Goal: Task Accomplishment & Management: Complete application form

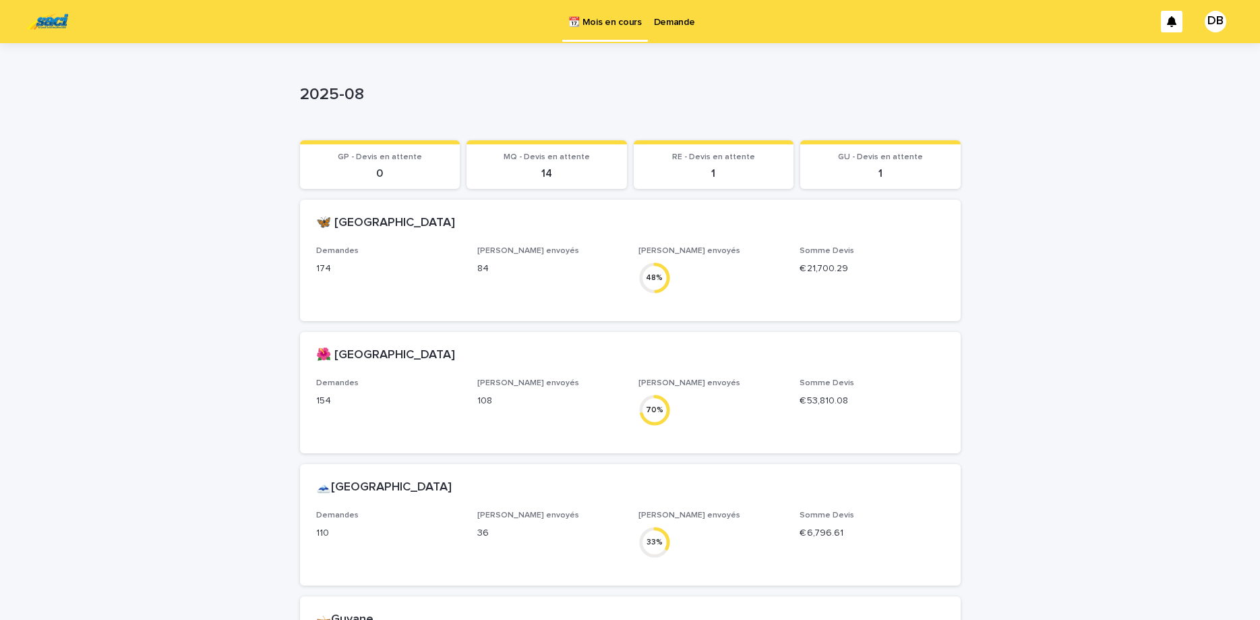
click at [662, 32] on link "Demande" at bounding box center [674, 21] width 53 height 42
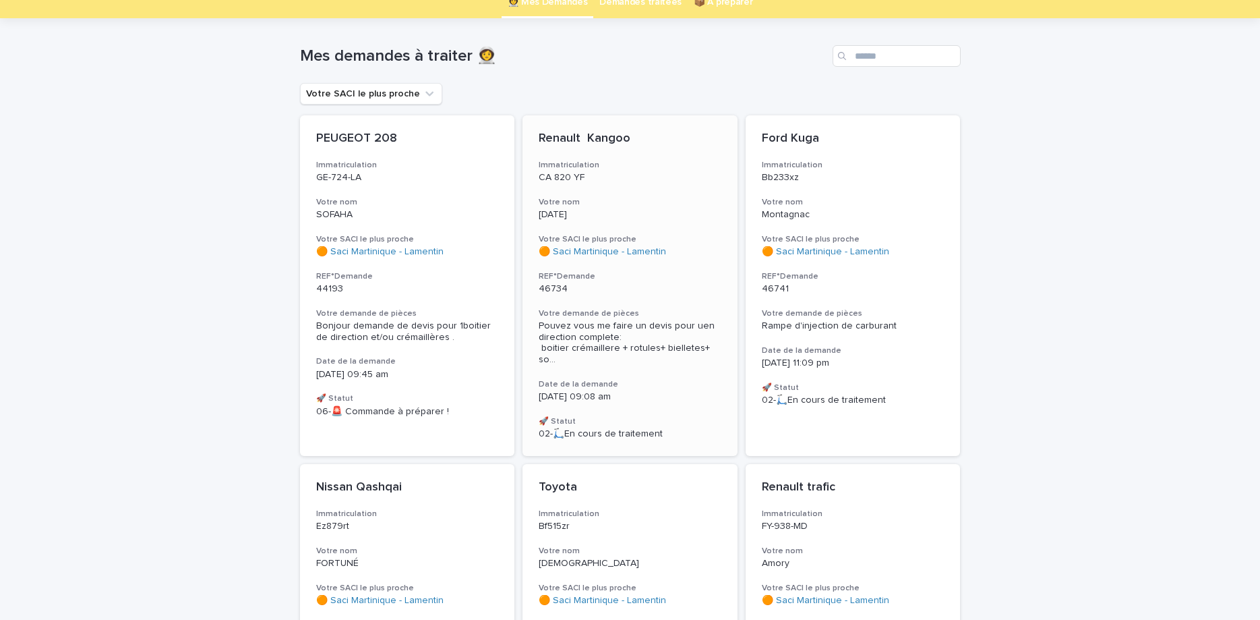
scroll to position [113, 0]
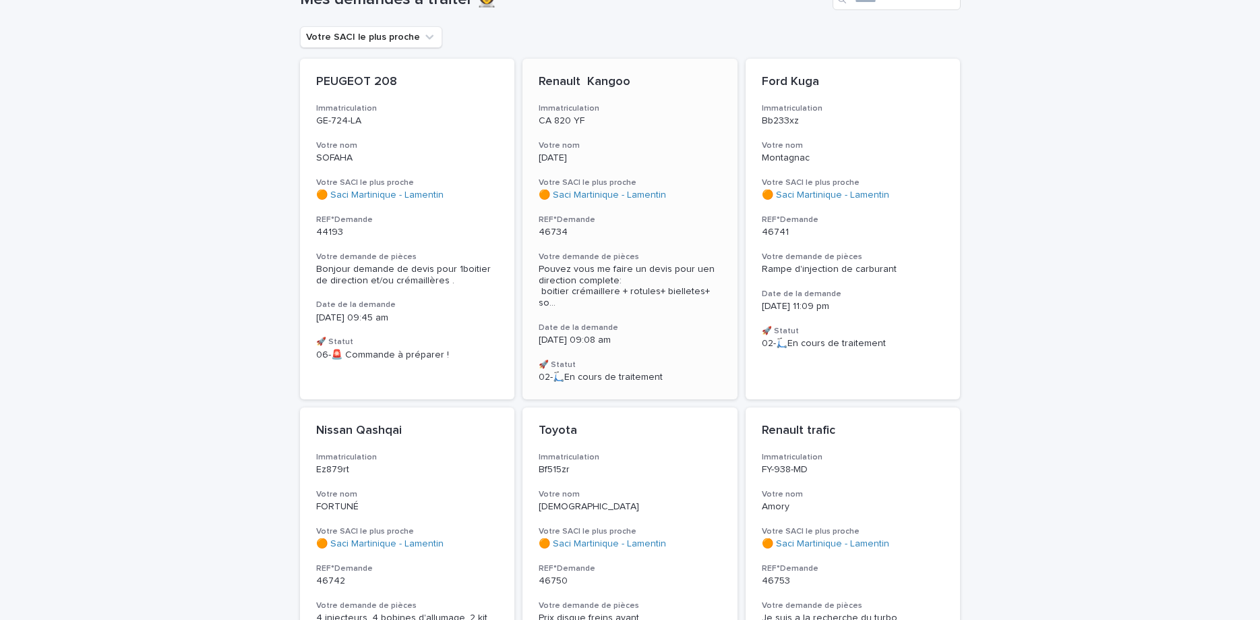
click at [690, 227] on p "46734" at bounding box center [630, 232] width 183 height 11
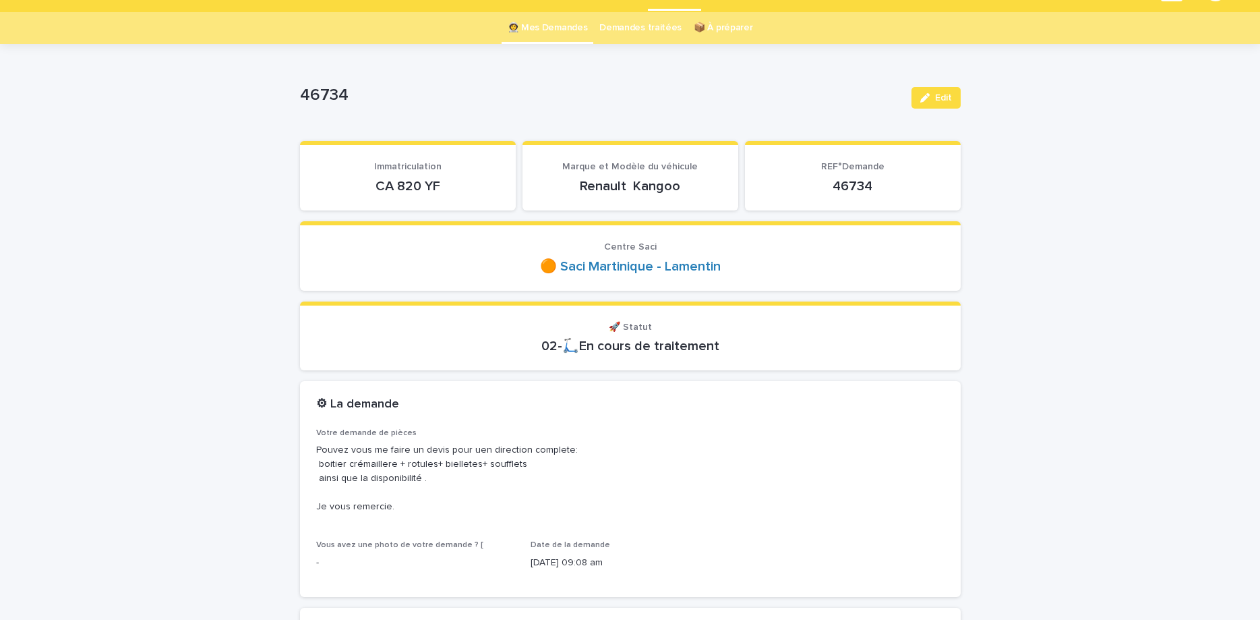
scroll to position [57, 0]
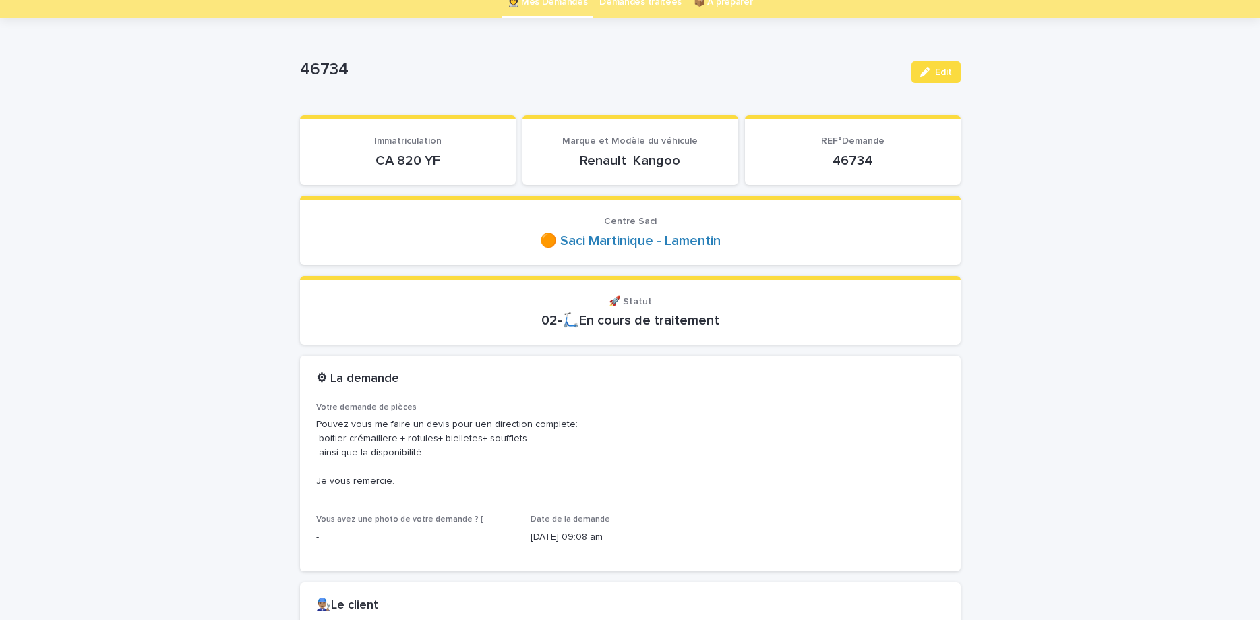
click at [392, 158] on p "CA 820 YF" at bounding box center [407, 160] width 183 height 16
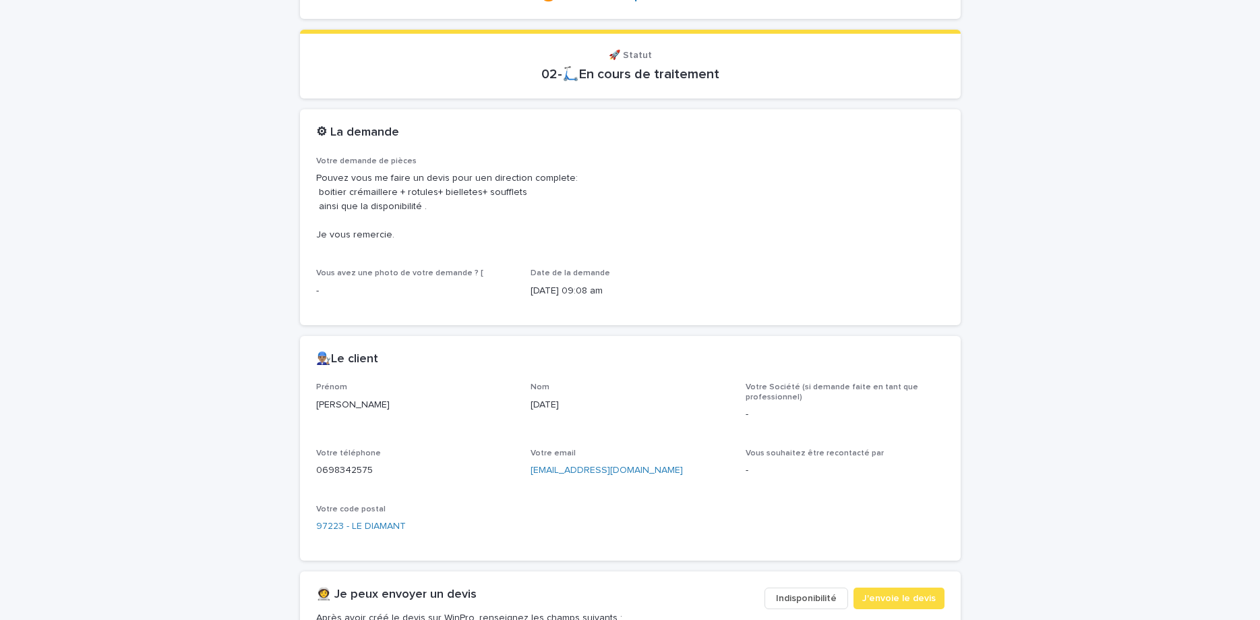
scroll to position [340, 0]
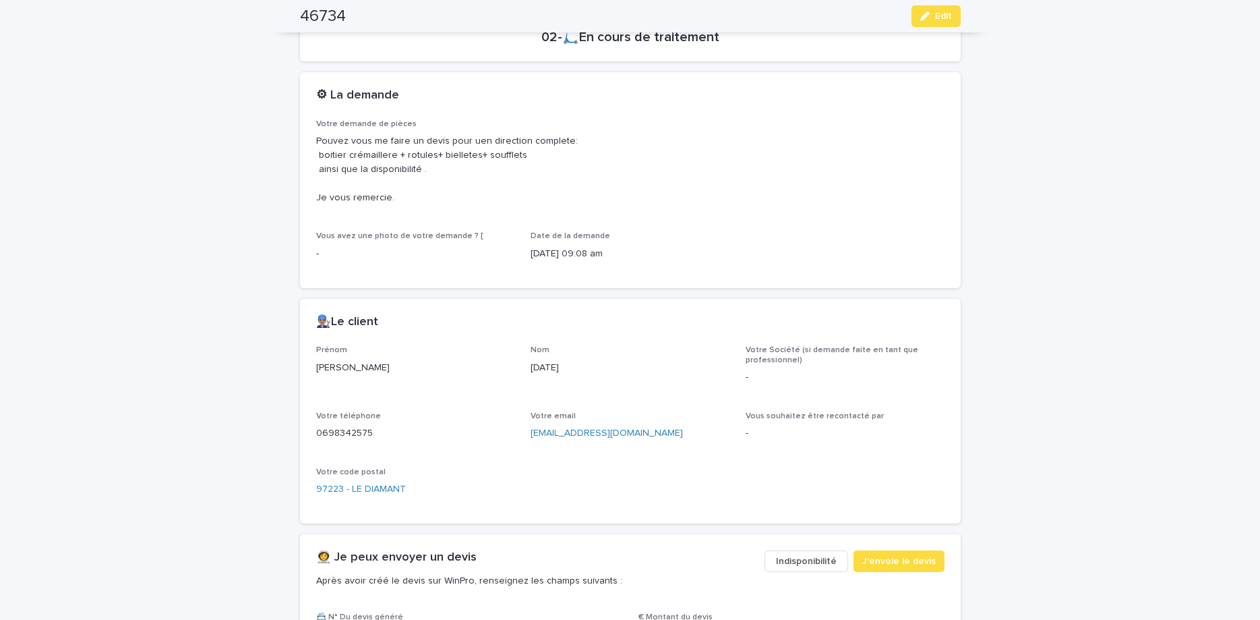
click at [333, 433] on p "0698342575" at bounding box center [415, 433] width 199 height 14
copy p "0698342575"
click at [942, 26] on button "Edit" at bounding box center [936, 16] width 49 height 22
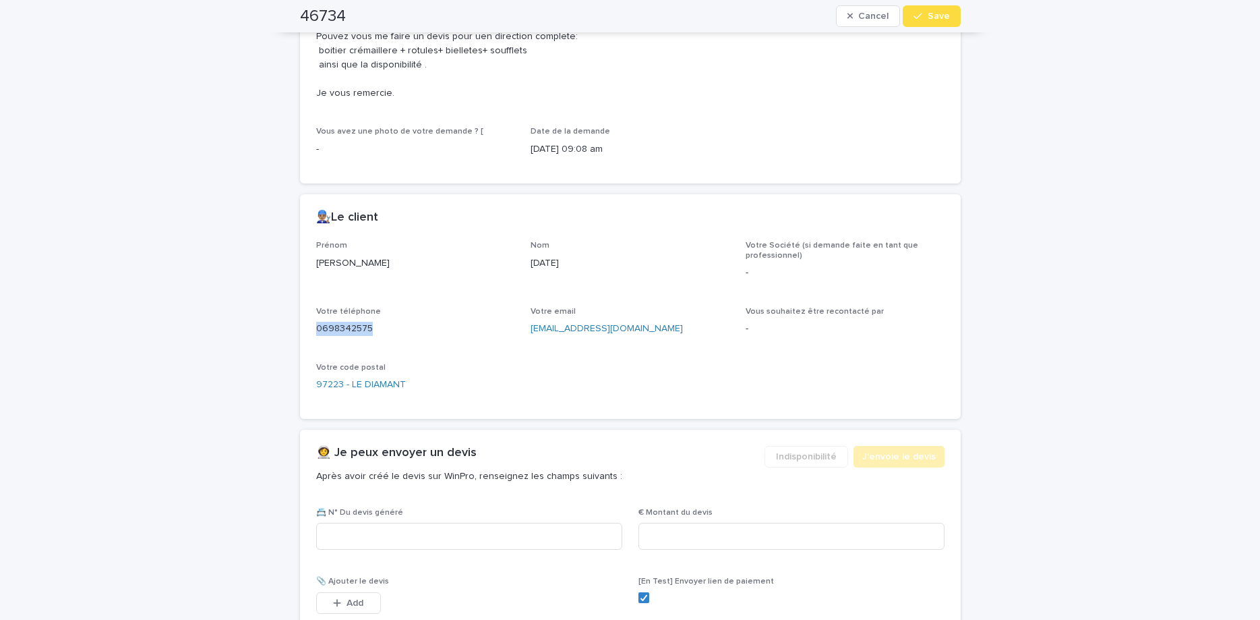
scroll to position [494, 0]
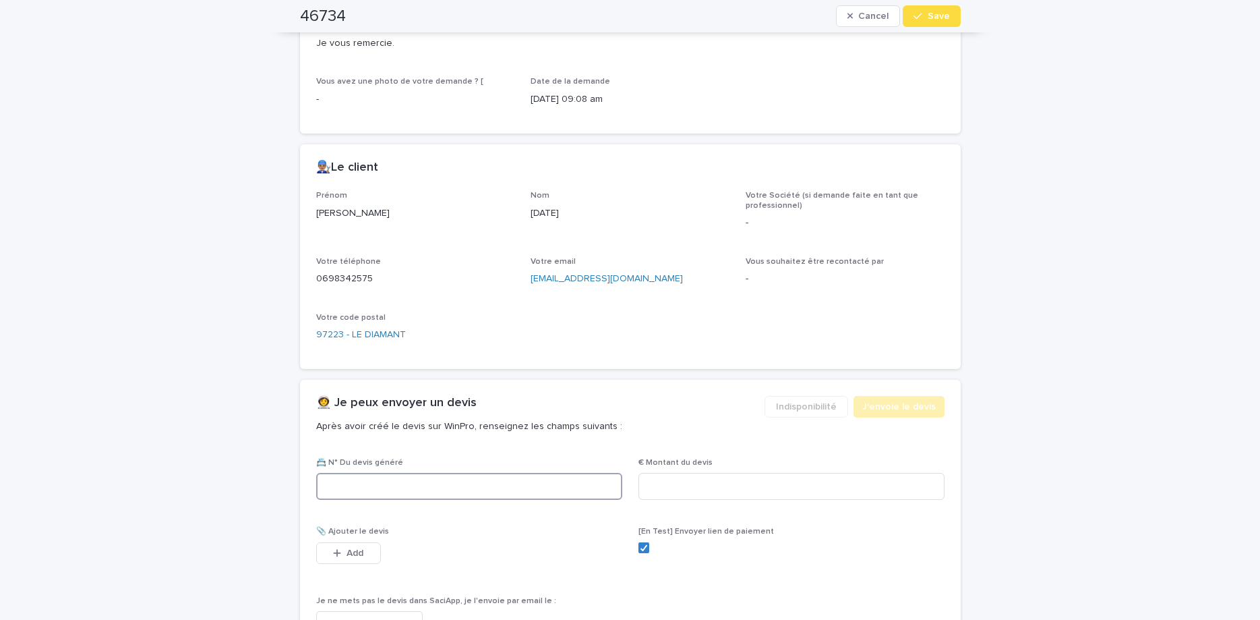
click at [525, 481] on input at bounding box center [469, 486] width 306 height 27
paste input "********"
type input "********"
click at [699, 490] on input at bounding box center [792, 486] width 306 height 27
type input "*******"
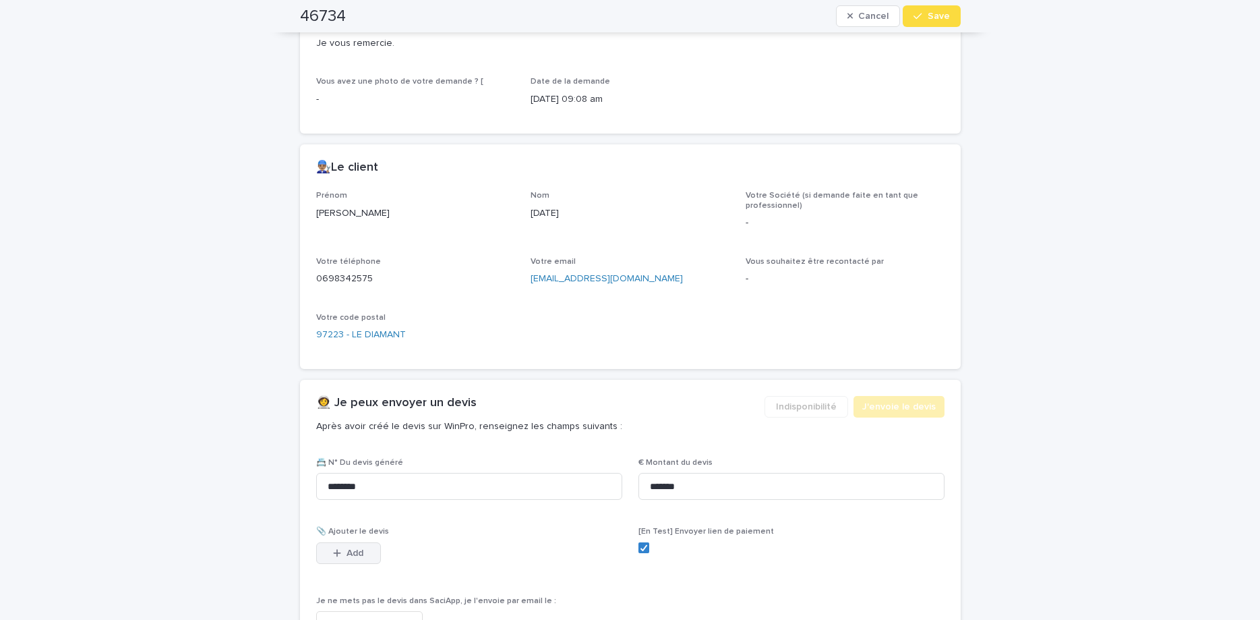
click at [356, 544] on button "Add" at bounding box center [348, 553] width 65 height 22
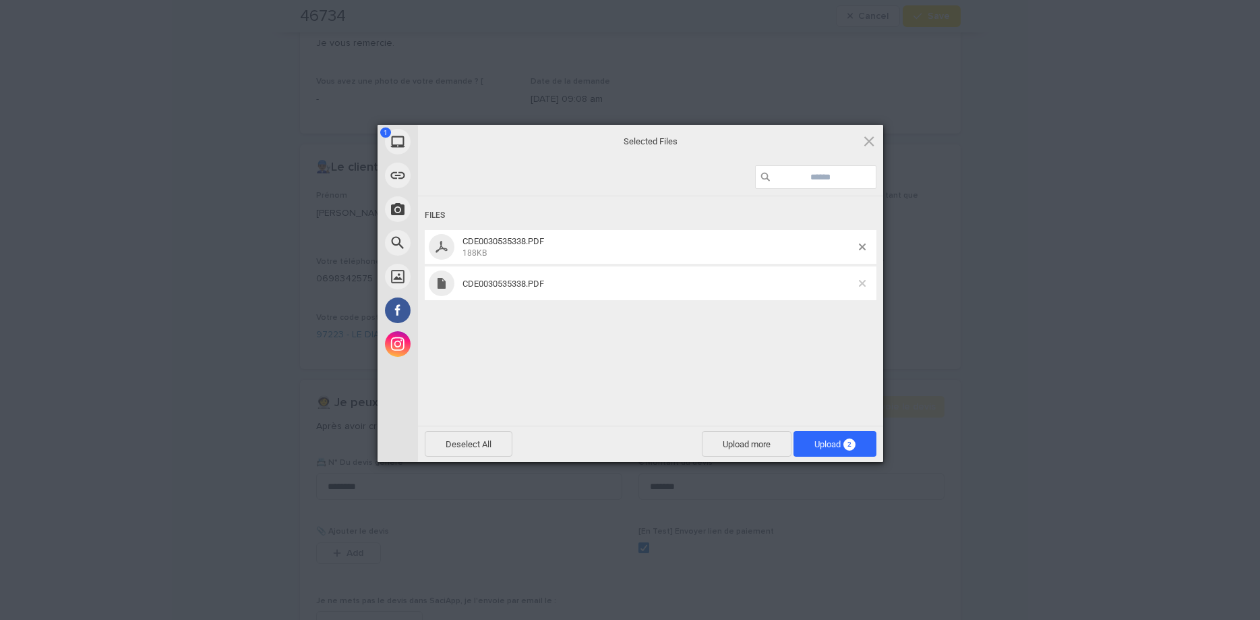
click at [865, 285] on span at bounding box center [862, 283] width 7 height 7
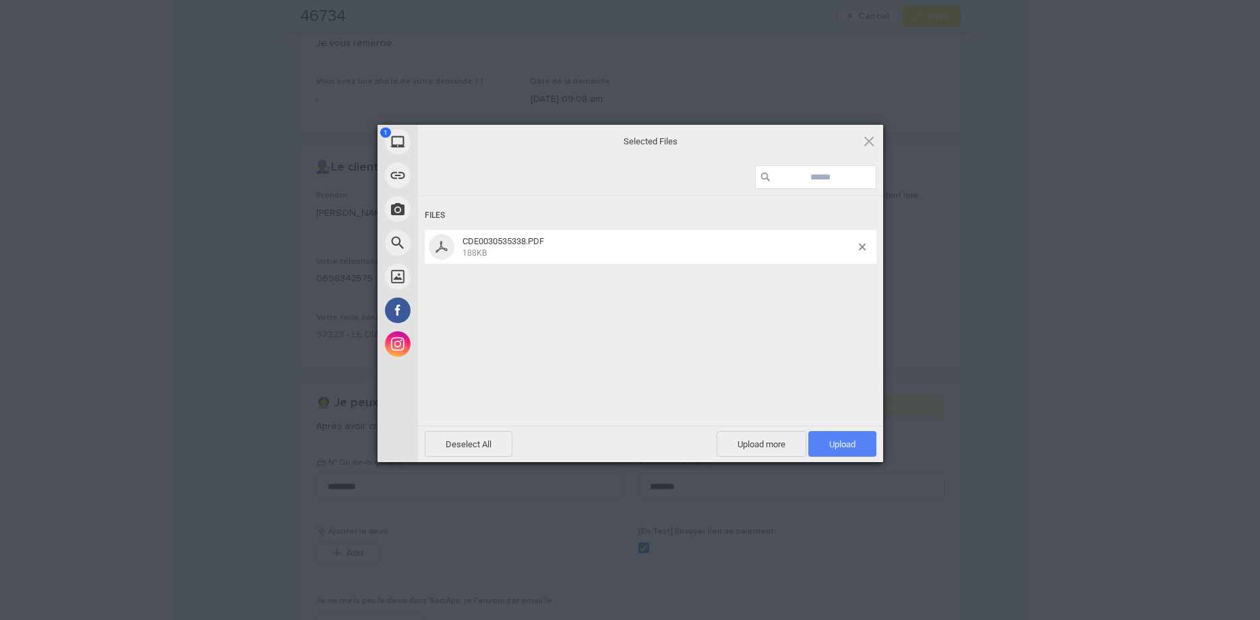
click at [840, 442] on span "Upload 1" at bounding box center [842, 444] width 26 height 10
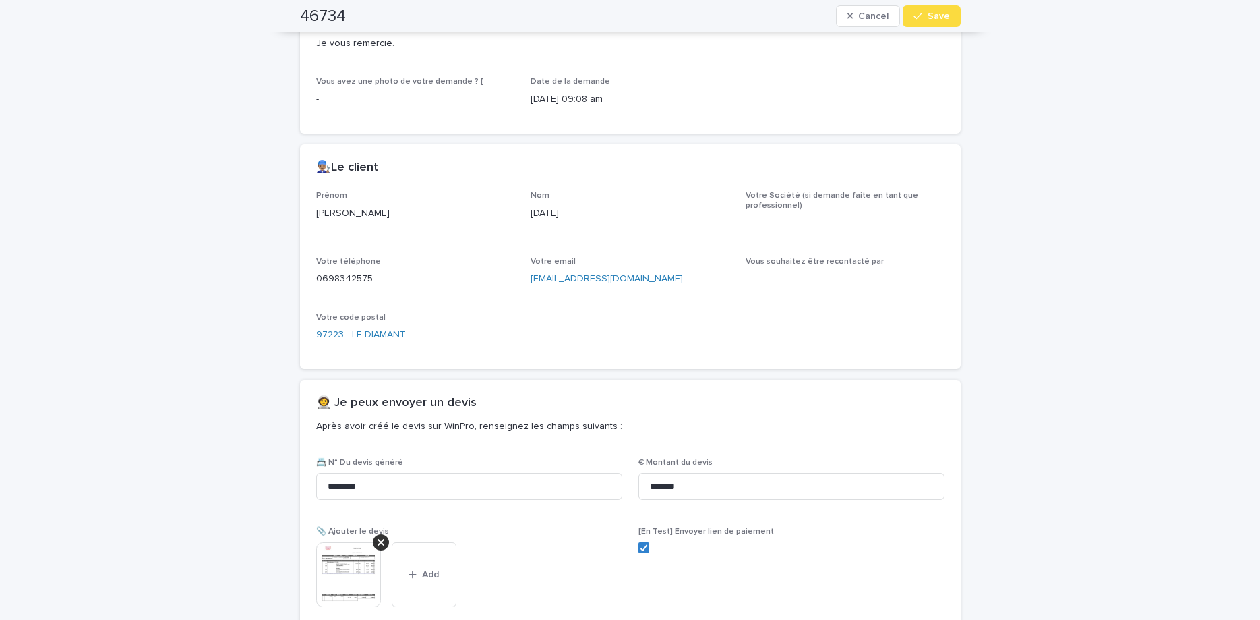
click at [919, 16] on icon "button" at bounding box center [918, 15] width 8 height 9
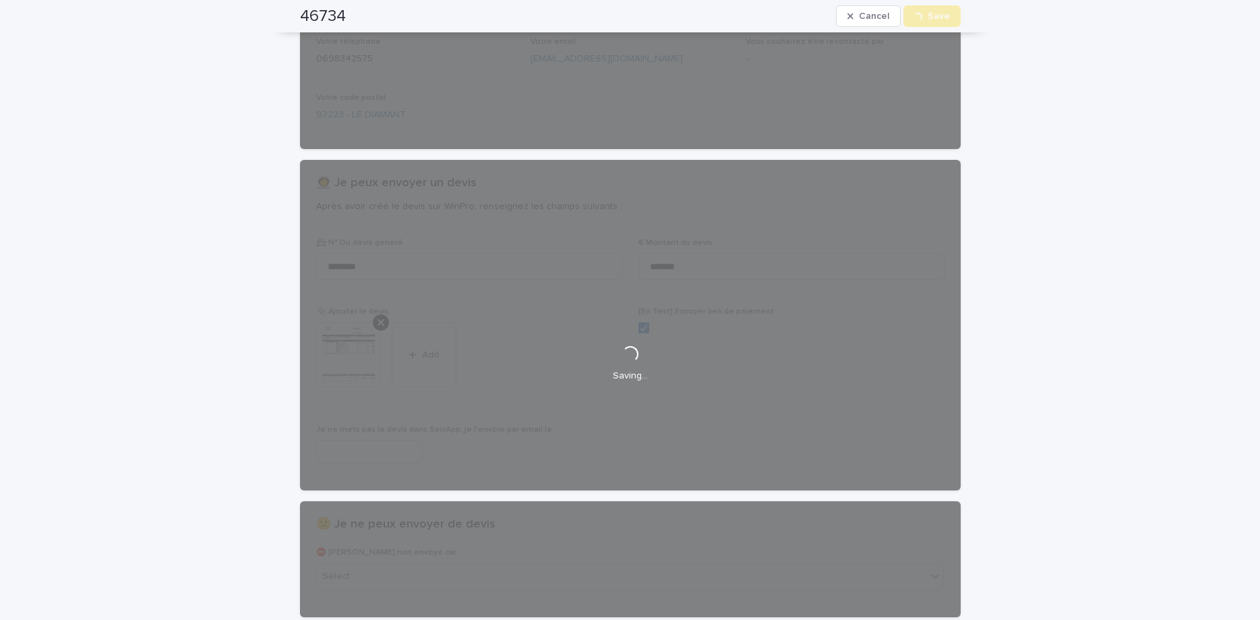
scroll to position [0, 0]
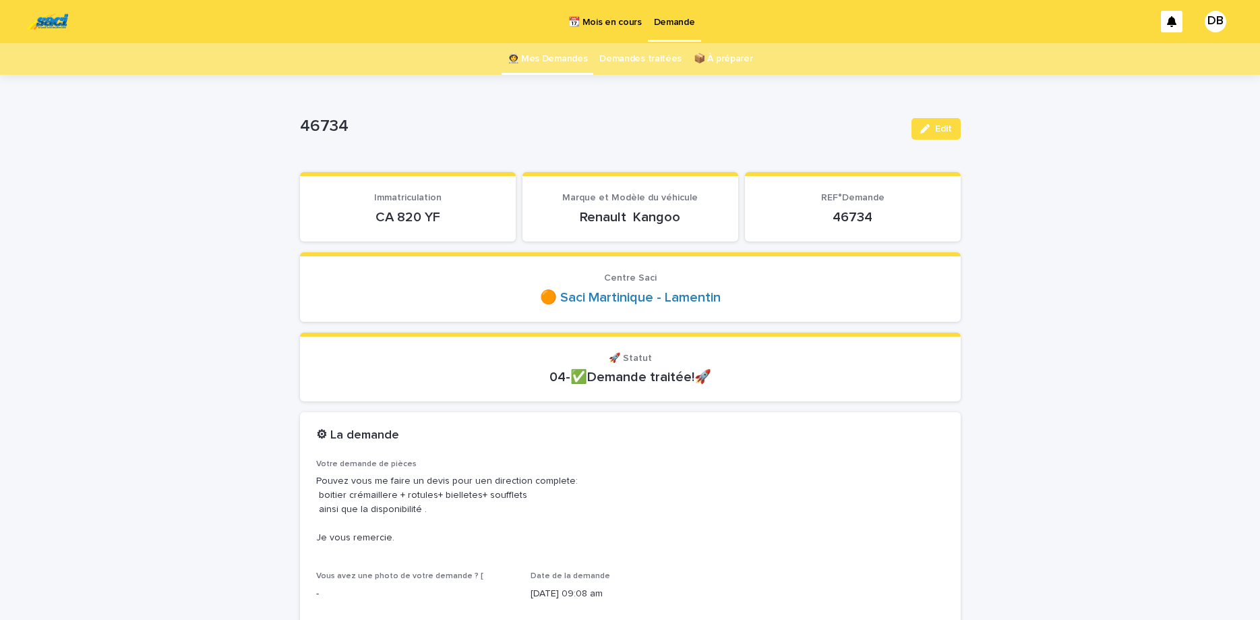
click at [572, 64] on link "👩‍🚀 Mes Demandes" at bounding box center [548, 59] width 80 height 32
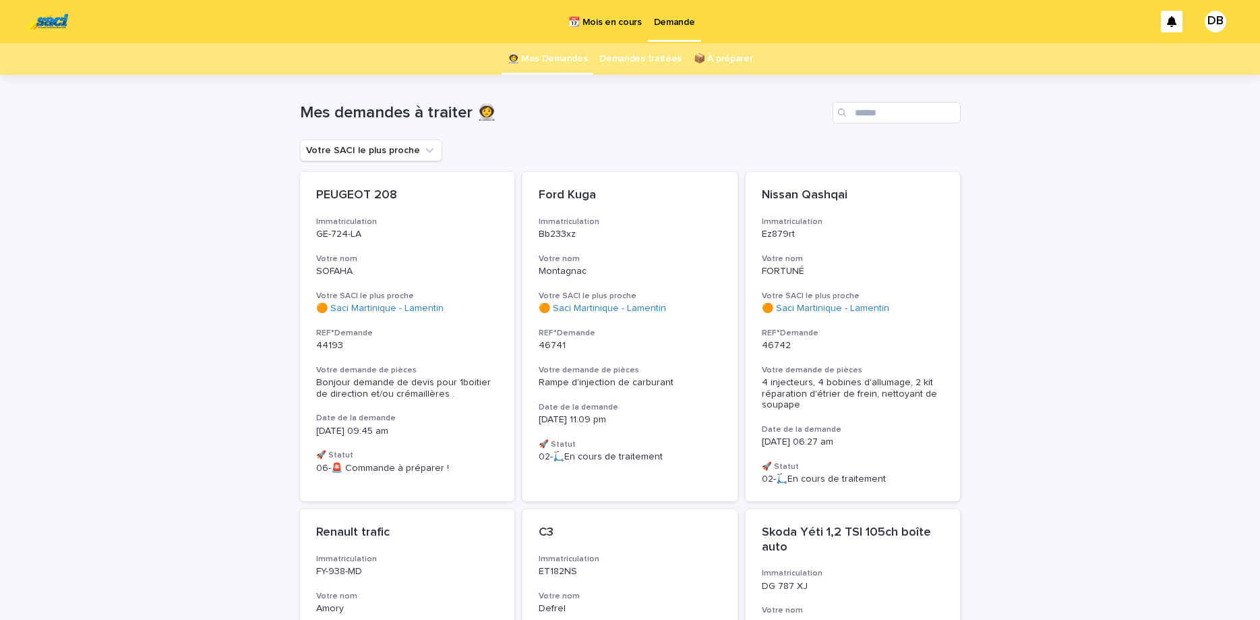
scroll to position [57, 0]
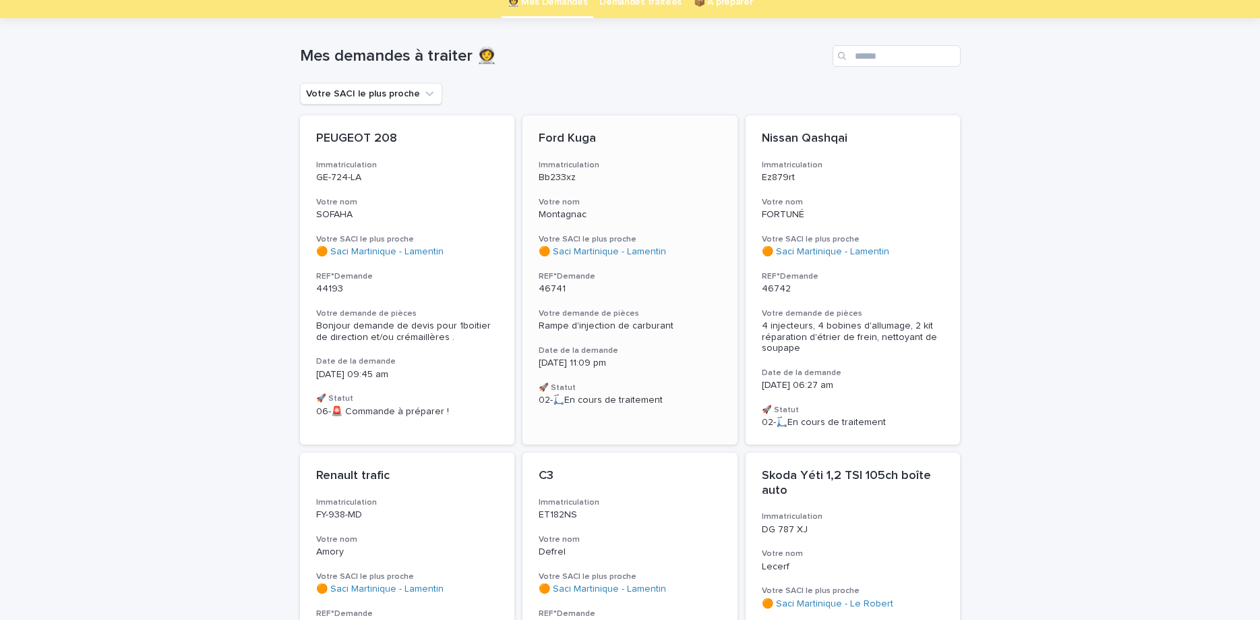
click at [651, 196] on div "Ford Kuga Immatriculation Bb233xz Votre nom Montagnac Votre SACI le plus proche…" at bounding box center [630, 268] width 215 height 307
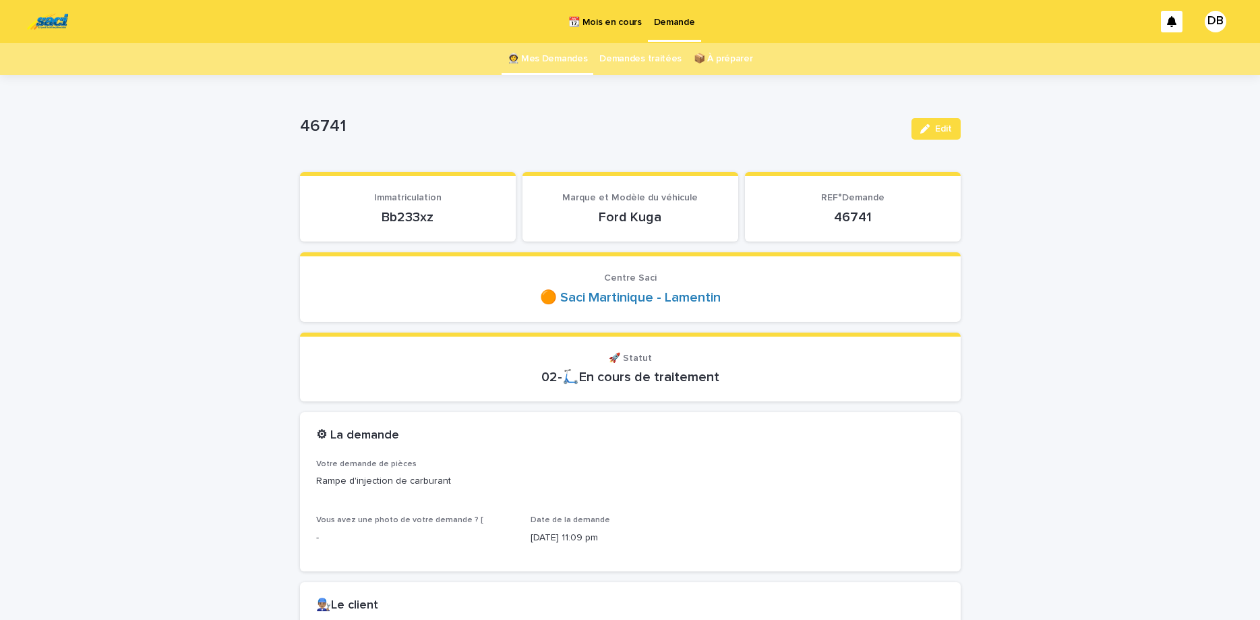
click at [413, 219] on p "Bb233xz" at bounding box center [407, 217] width 183 height 16
copy p "Bb233xz"
click at [931, 129] on div "button" at bounding box center [927, 128] width 15 height 9
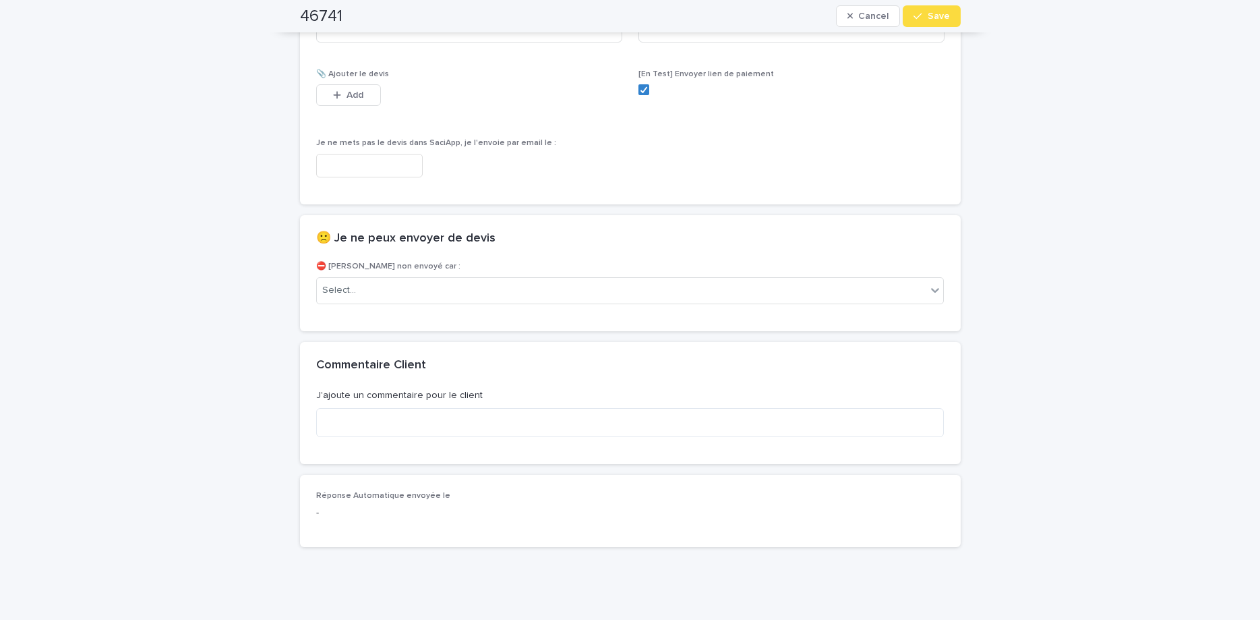
scroll to position [902, 0]
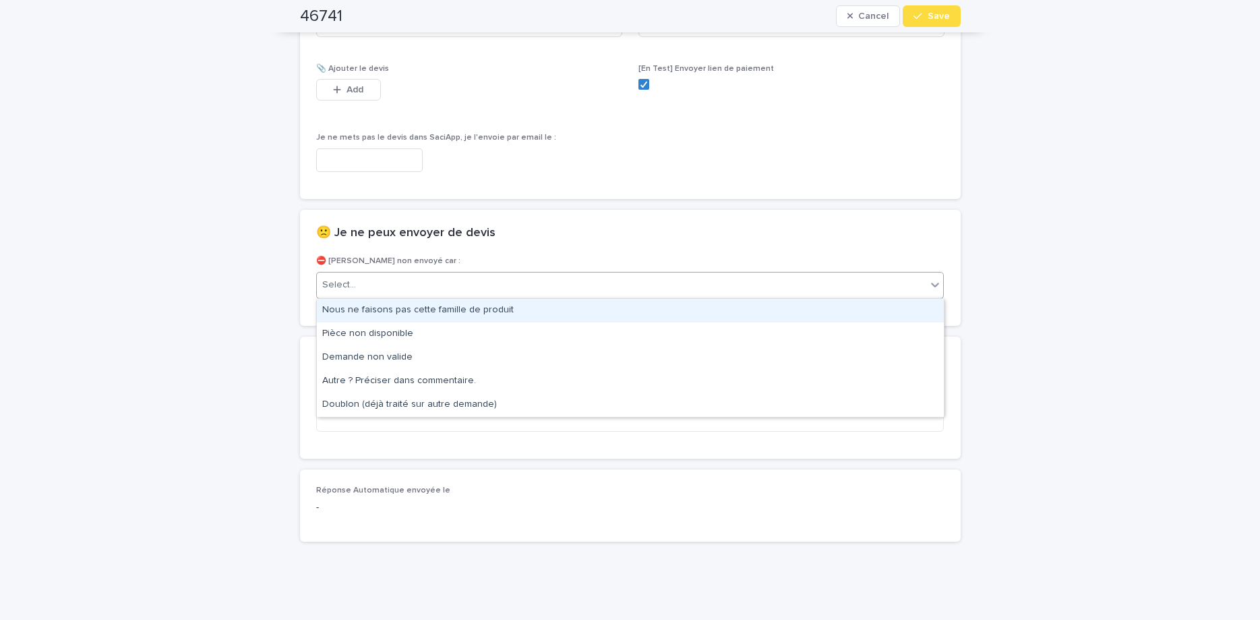
click at [747, 297] on div "Select..." at bounding box center [630, 285] width 628 height 27
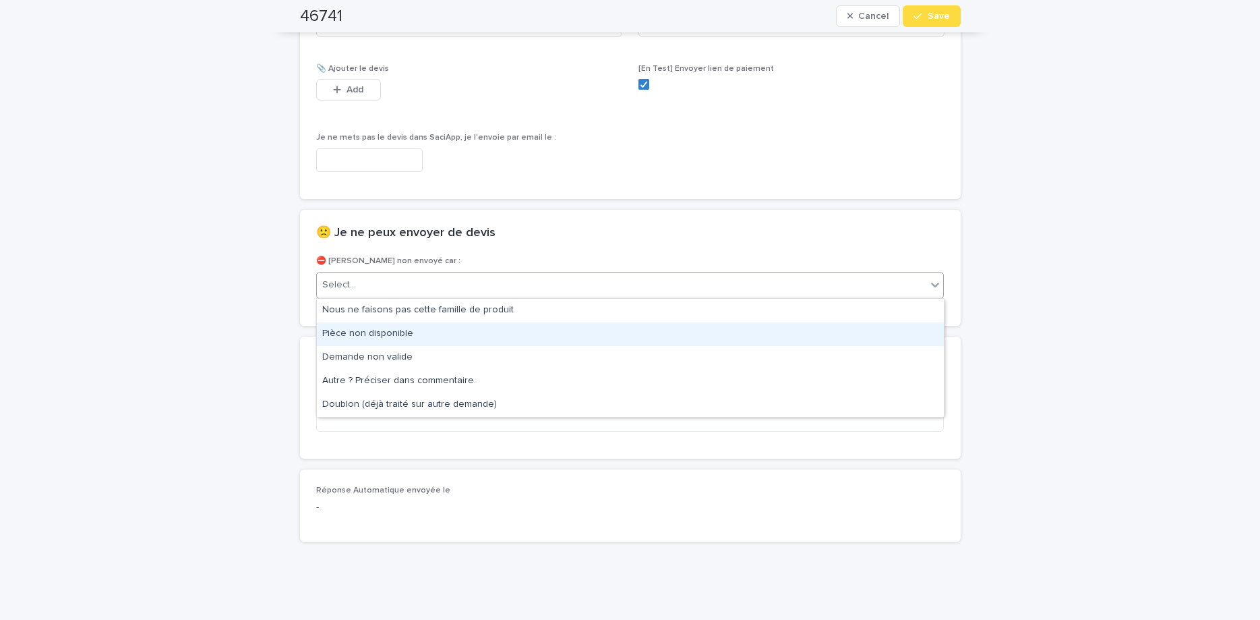
click at [731, 336] on div "Pièce non disponible" at bounding box center [630, 334] width 627 height 24
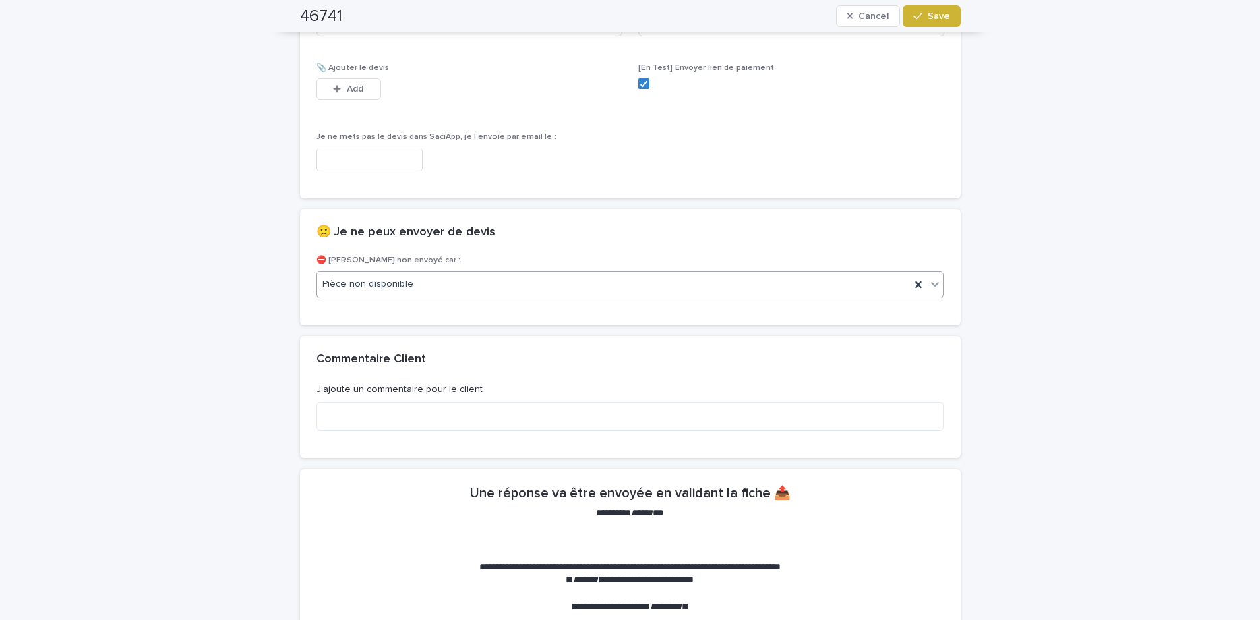
click at [937, 20] on span "Save" at bounding box center [939, 15] width 22 height 9
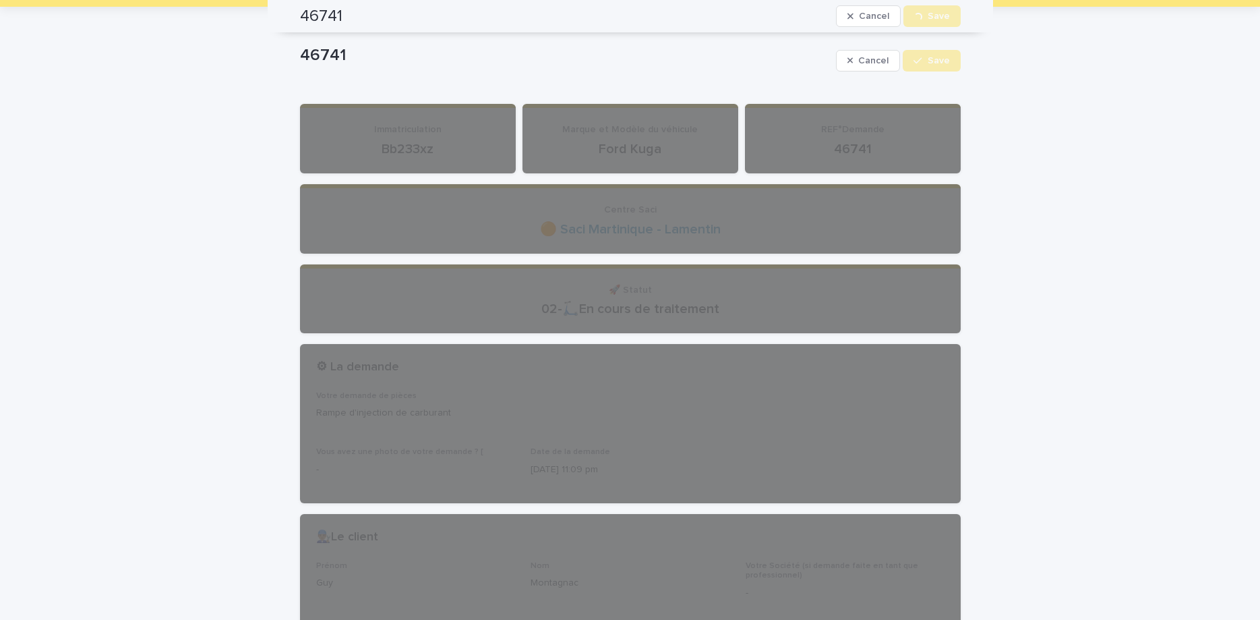
scroll to position [0, 0]
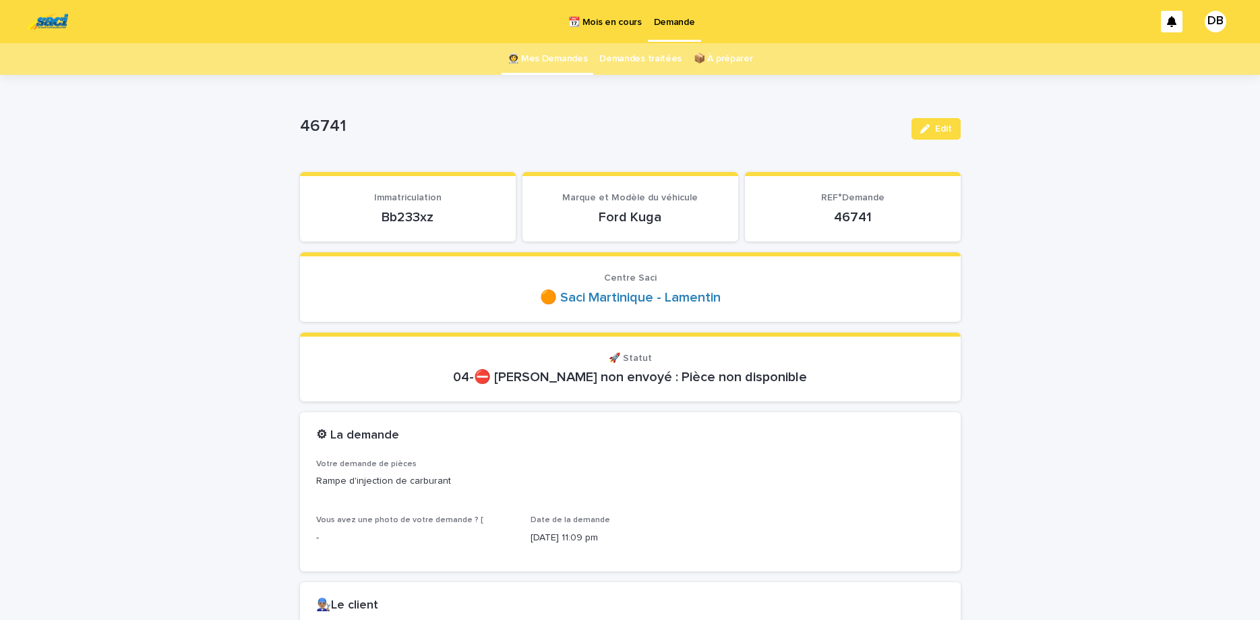
click at [562, 62] on link "👩‍🚀 Mes Demandes" at bounding box center [548, 59] width 80 height 32
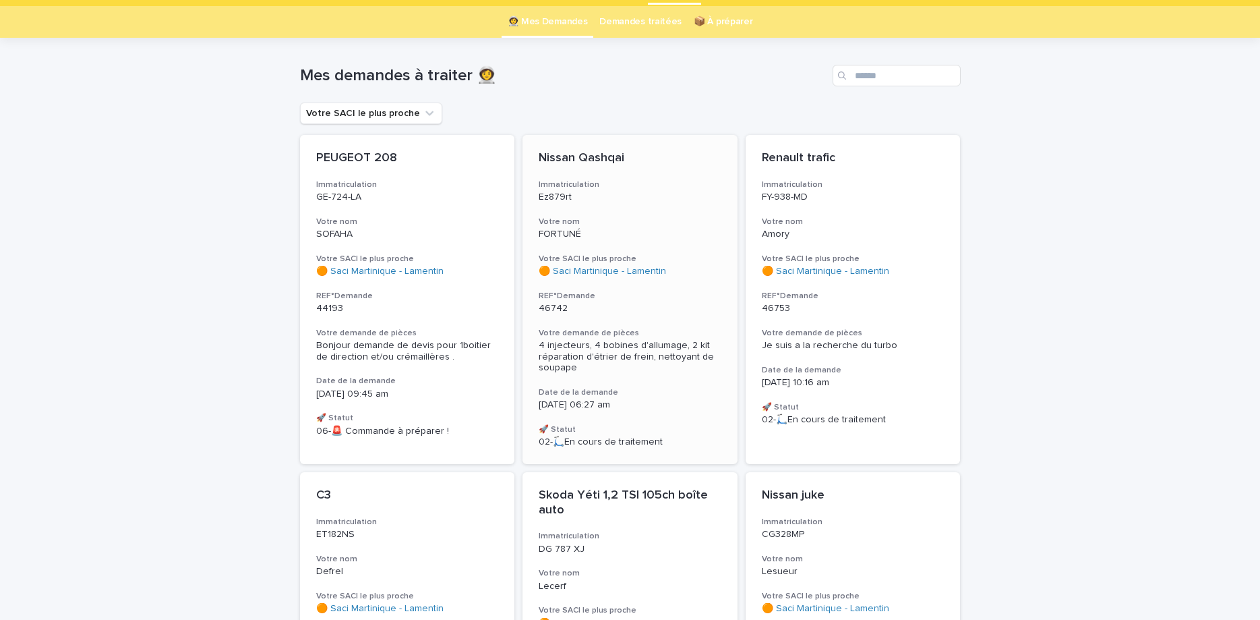
scroll to position [57, 0]
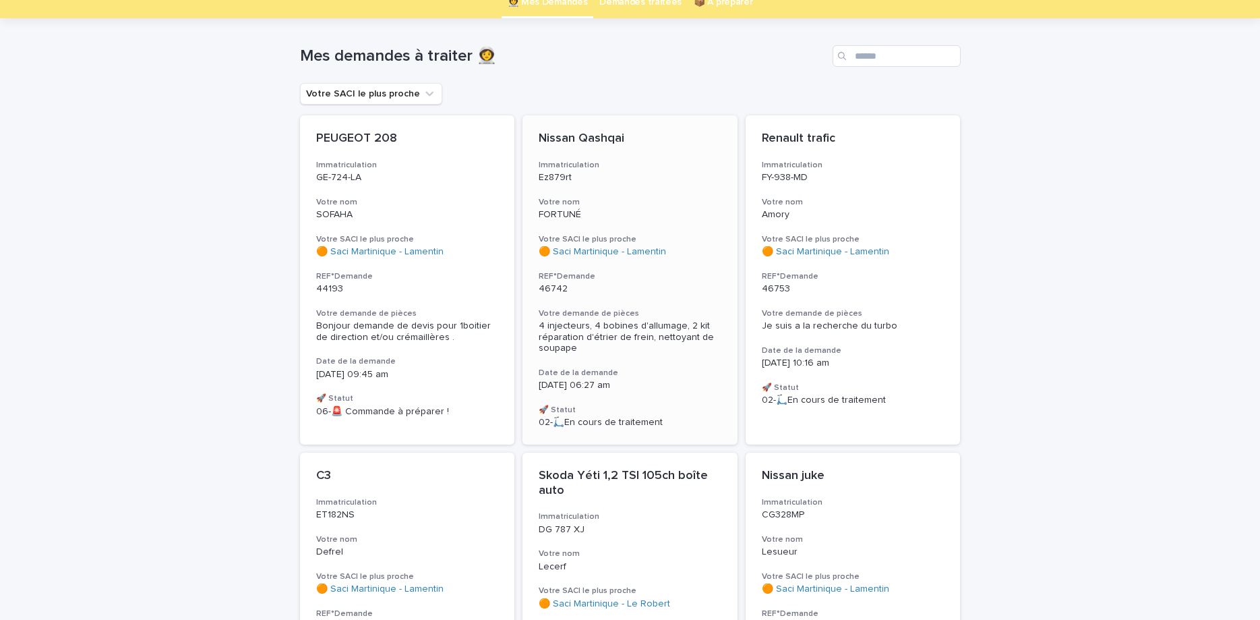
click at [618, 192] on div "Nissan Qashqai Immatriculation Ez879rt Votre nom FORTUNÉ Votre SACI le plus pro…" at bounding box center [630, 279] width 215 height 329
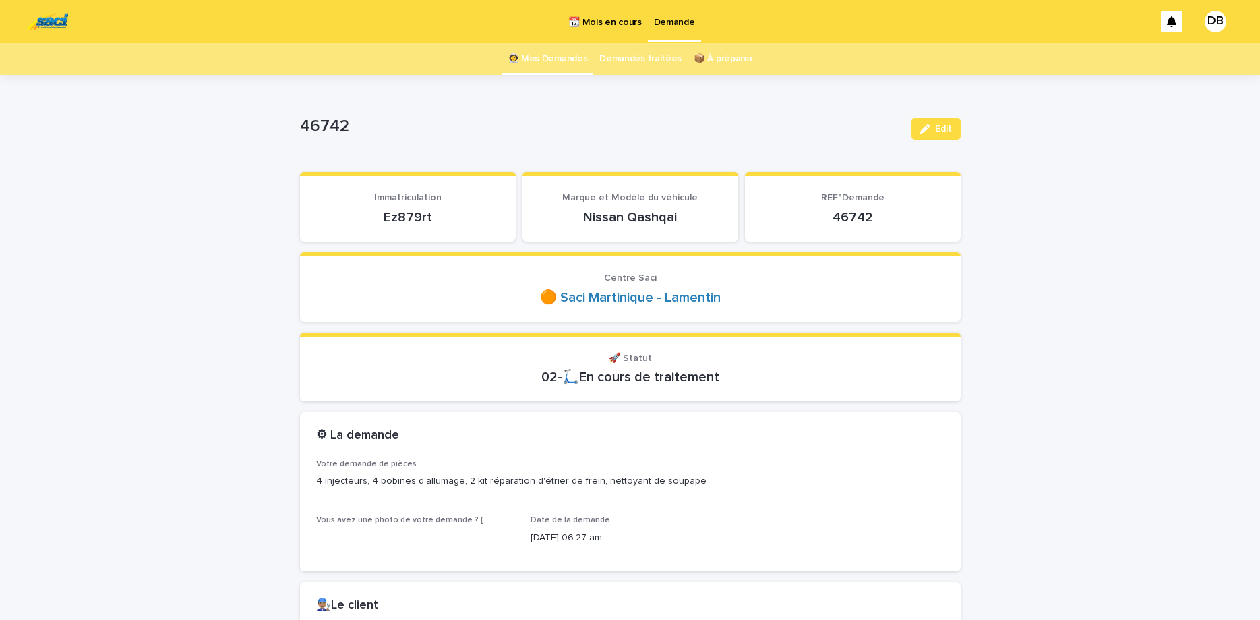
click at [396, 217] on p "Ez879rt" at bounding box center [407, 217] width 183 height 16
copy p "Ez879rt"
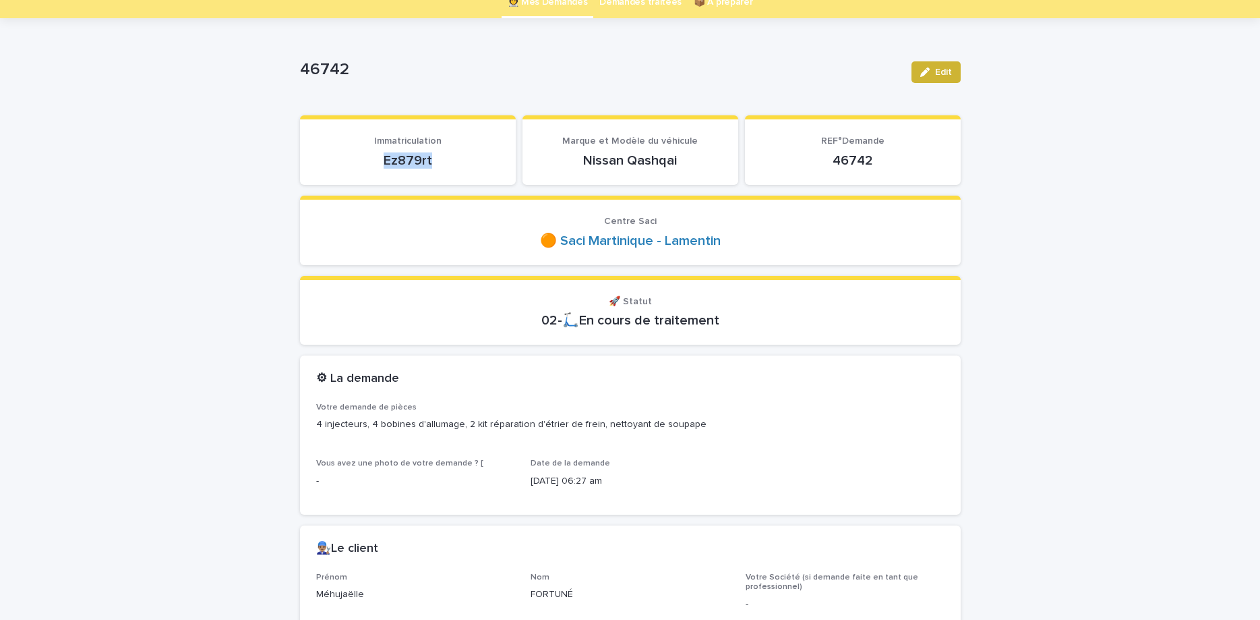
click at [928, 75] on icon "button" at bounding box center [924, 71] width 9 height 9
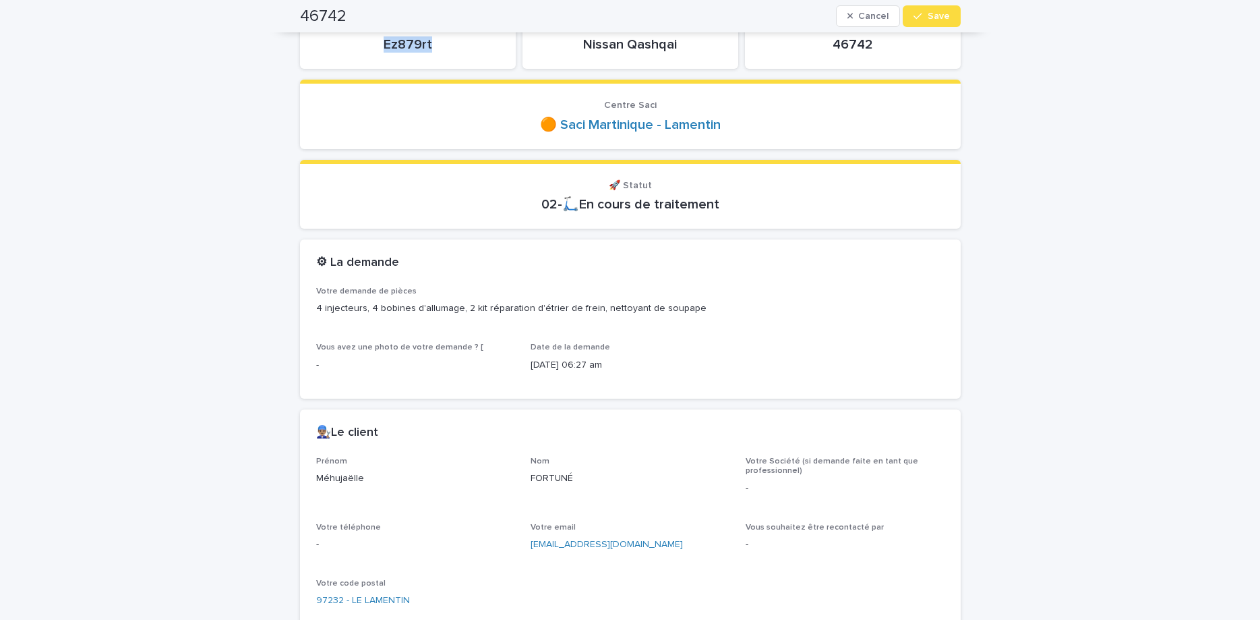
scroll to position [170, 0]
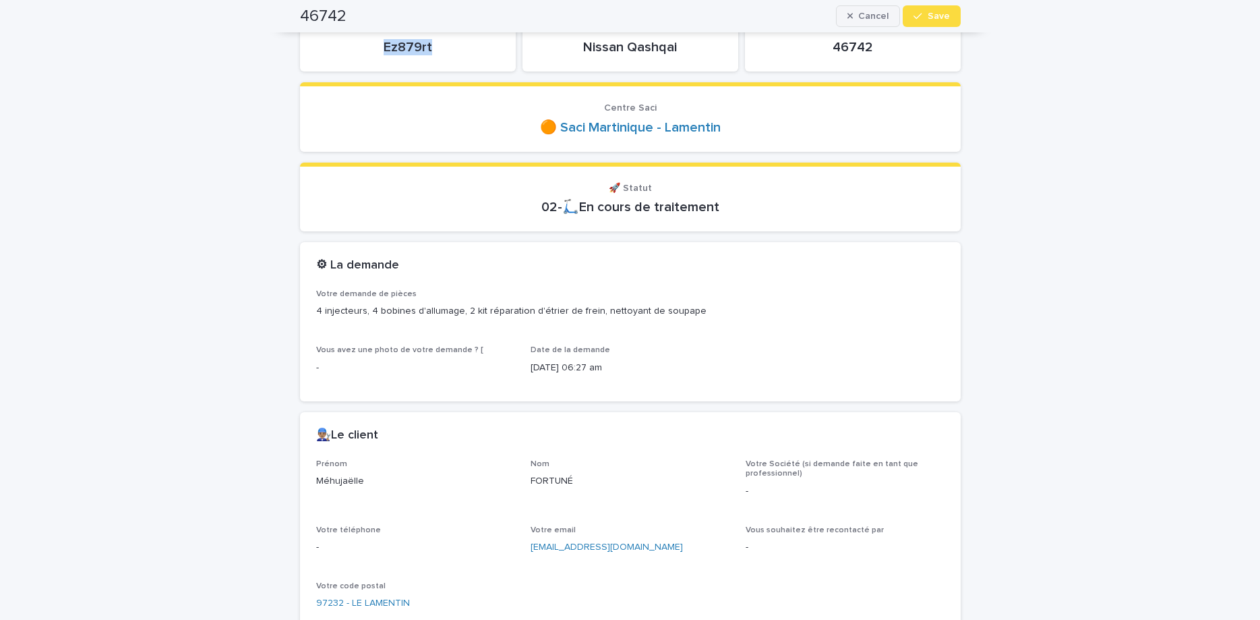
click at [879, 22] on button "Cancel" at bounding box center [868, 16] width 65 height 22
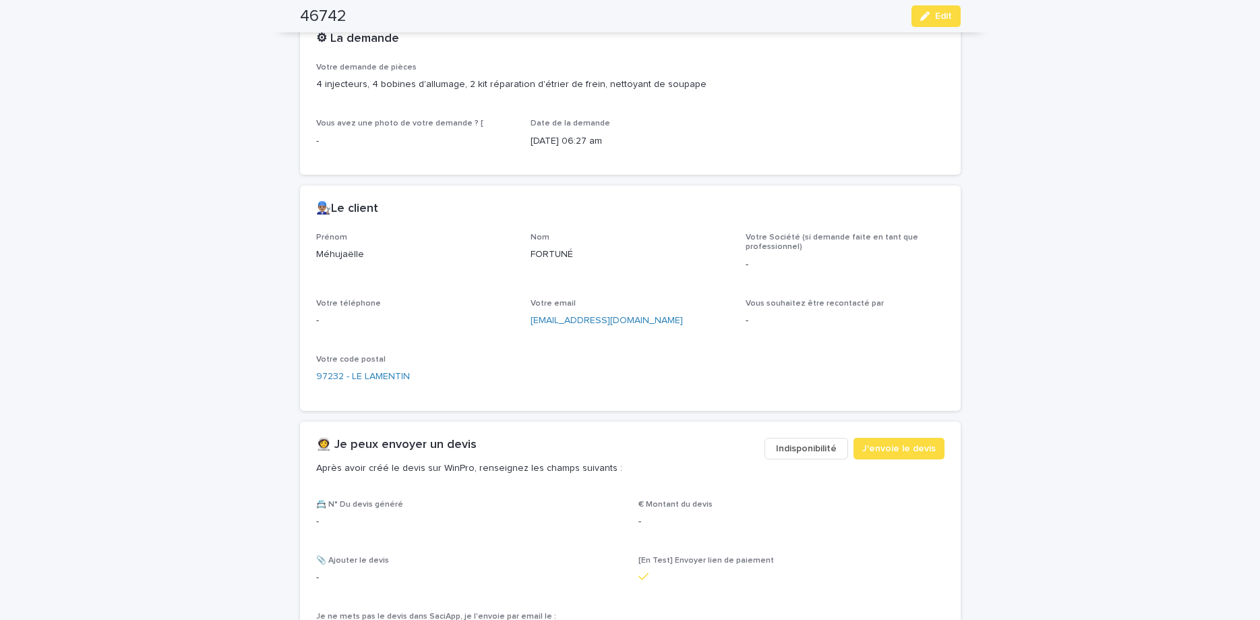
click at [326, 252] on p "Méhujaëlle" at bounding box center [415, 254] width 199 height 14
copy p "Méhujaëlle"
click at [945, 12] on span "Edit" at bounding box center [943, 15] width 17 height 9
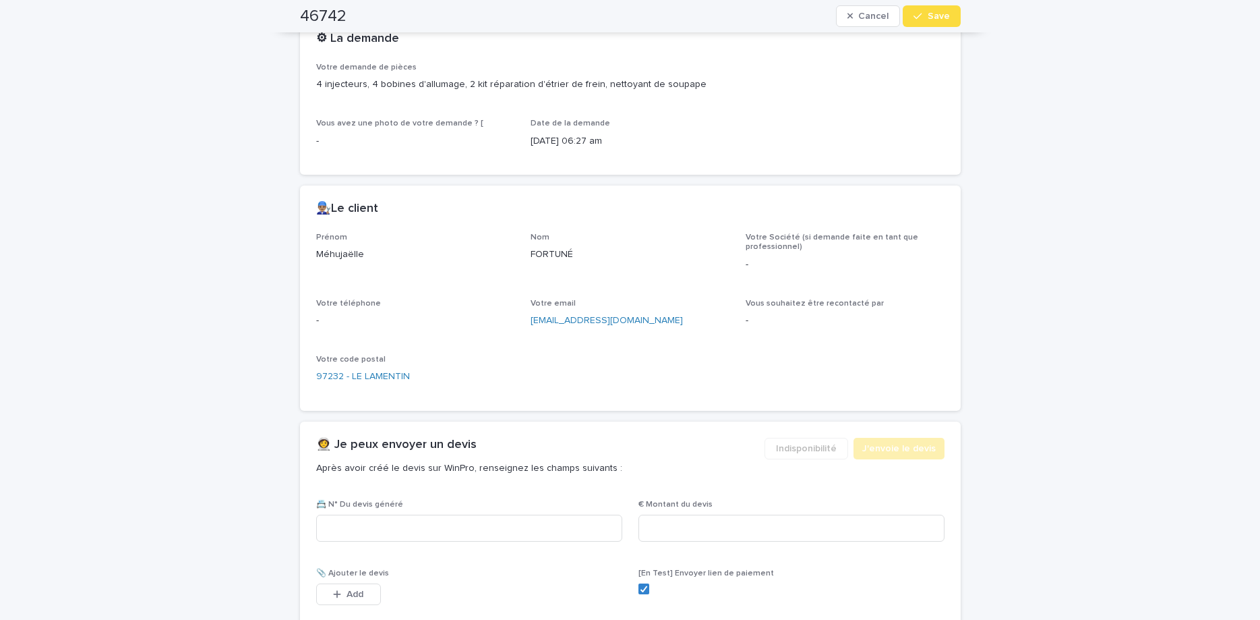
scroll to position [438, 0]
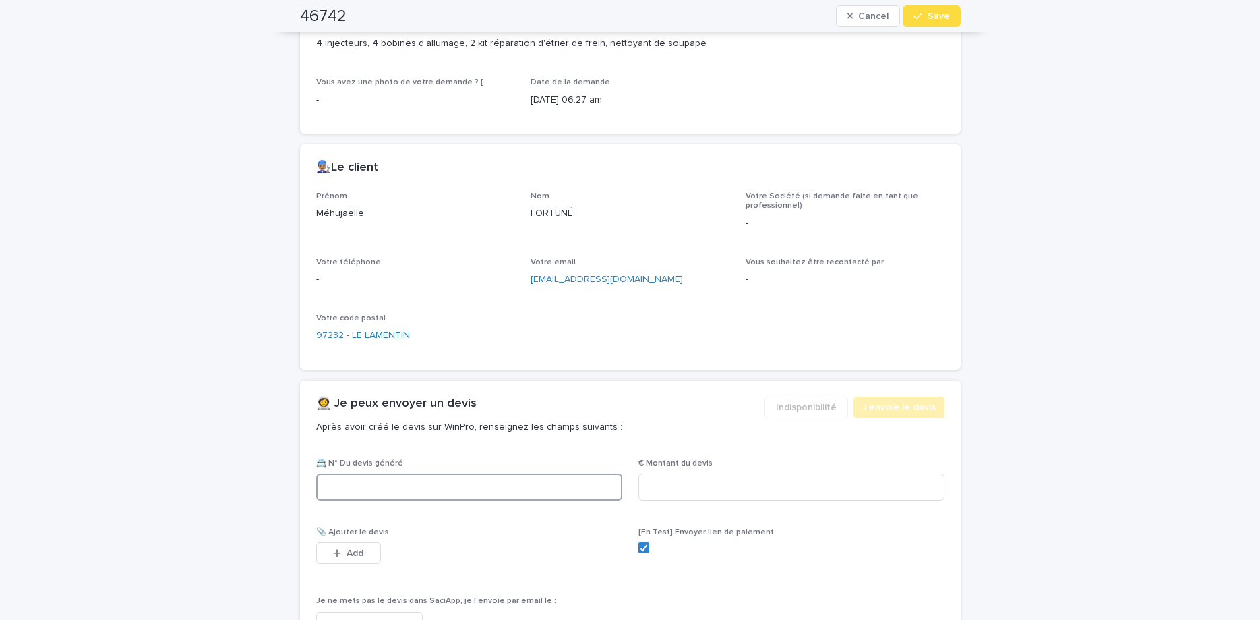
click at [457, 491] on input at bounding box center [469, 486] width 306 height 27
paste input "********"
type input "********"
click at [713, 484] on input at bounding box center [792, 486] width 306 height 27
type input "******"
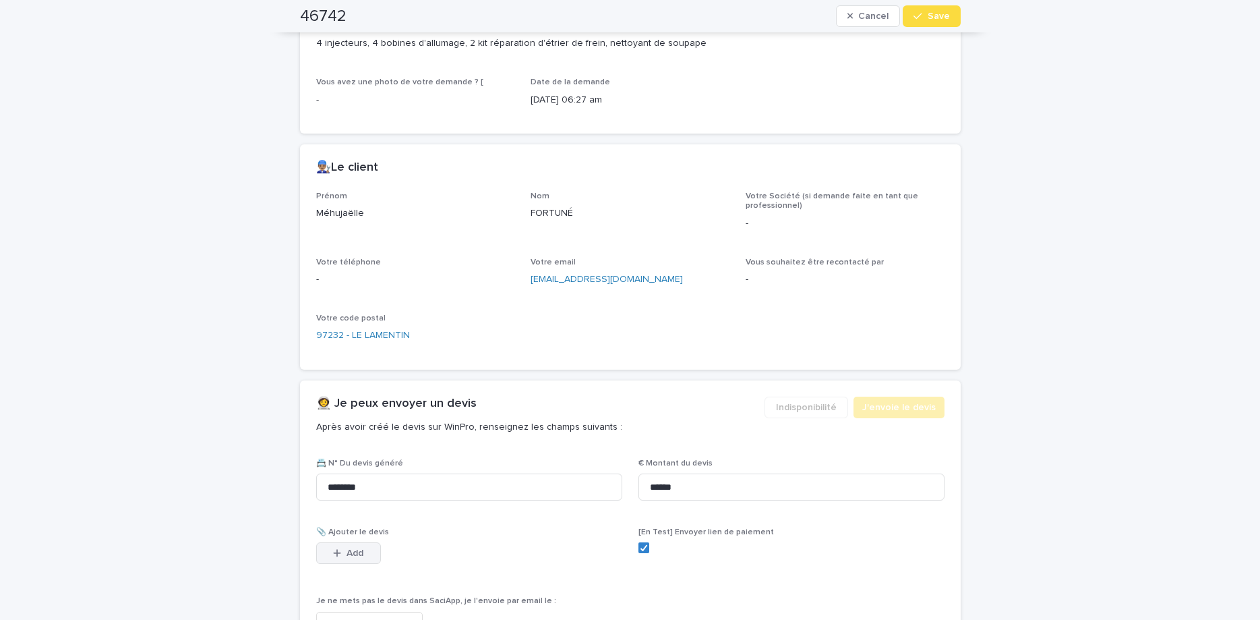
click at [353, 547] on button "Add" at bounding box center [348, 553] width 65 height 22
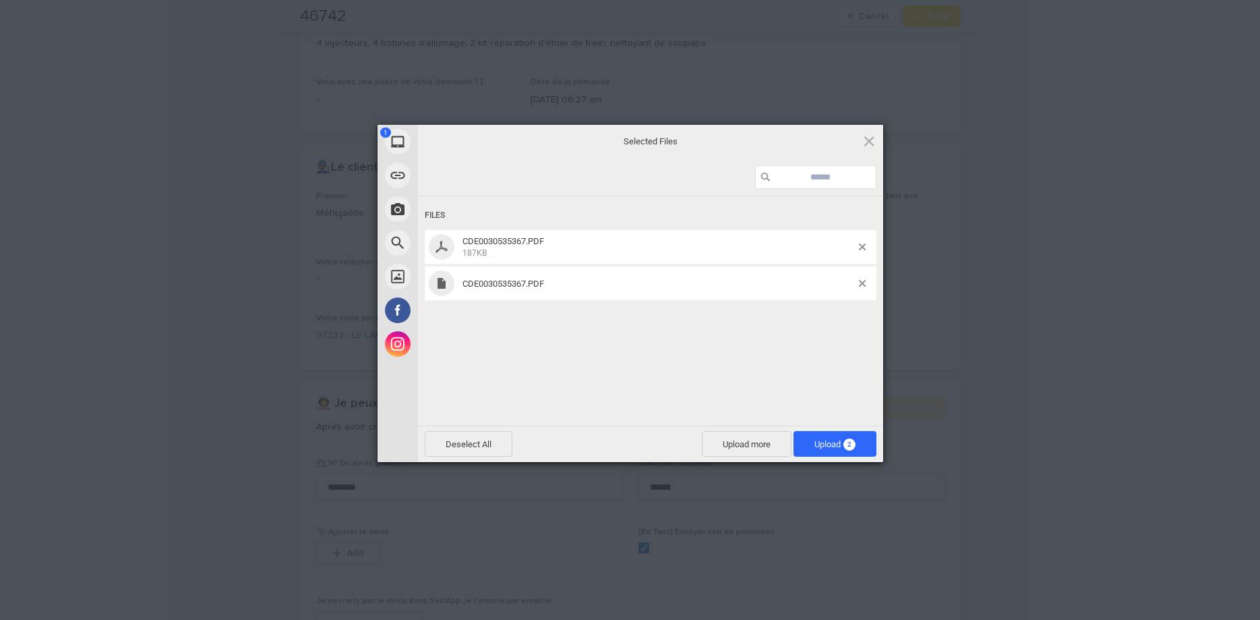
drag, startPoint x: 705, startPoint y: 339, endPoint x: 790, endPoint y: 313, distance: 88.9
click at [706, 340] on div "Files CDE0030535367.PDF 187KB CDE0030535367.PDF" at bounding box center [650, 309] width 465 height 227
click at [865, 281] on span at bounding box center [862, 283] width 7 height 7
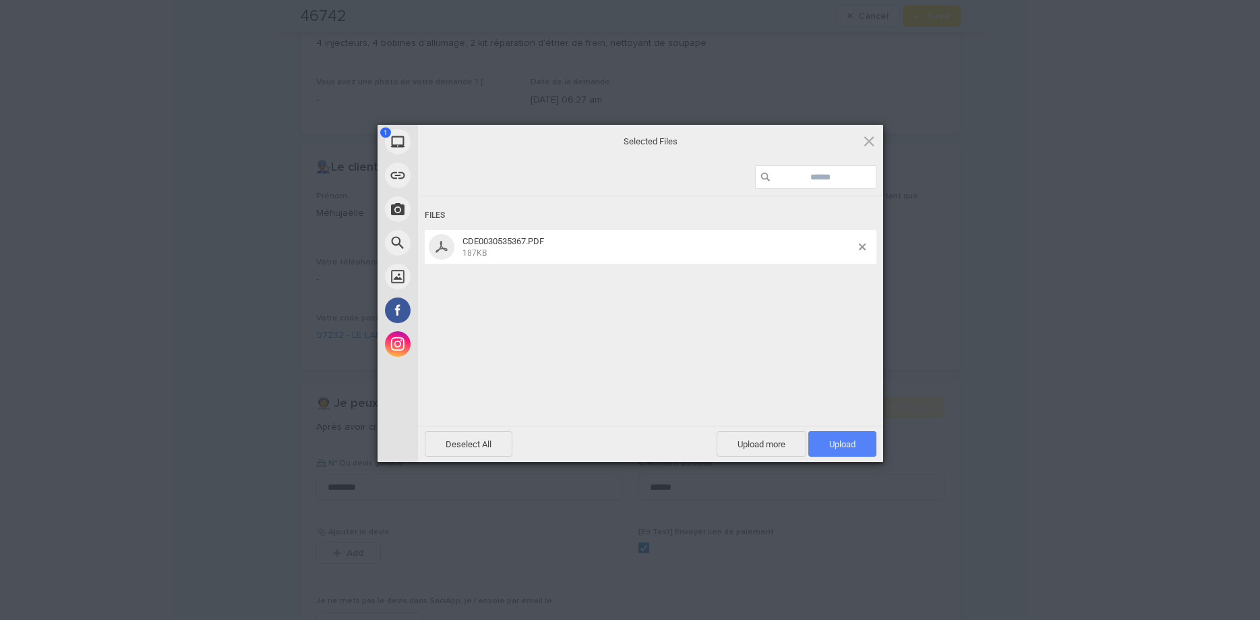
click at [842, 448] on span "Upload 1" at bounding box center [842, 444] width 26 height 10
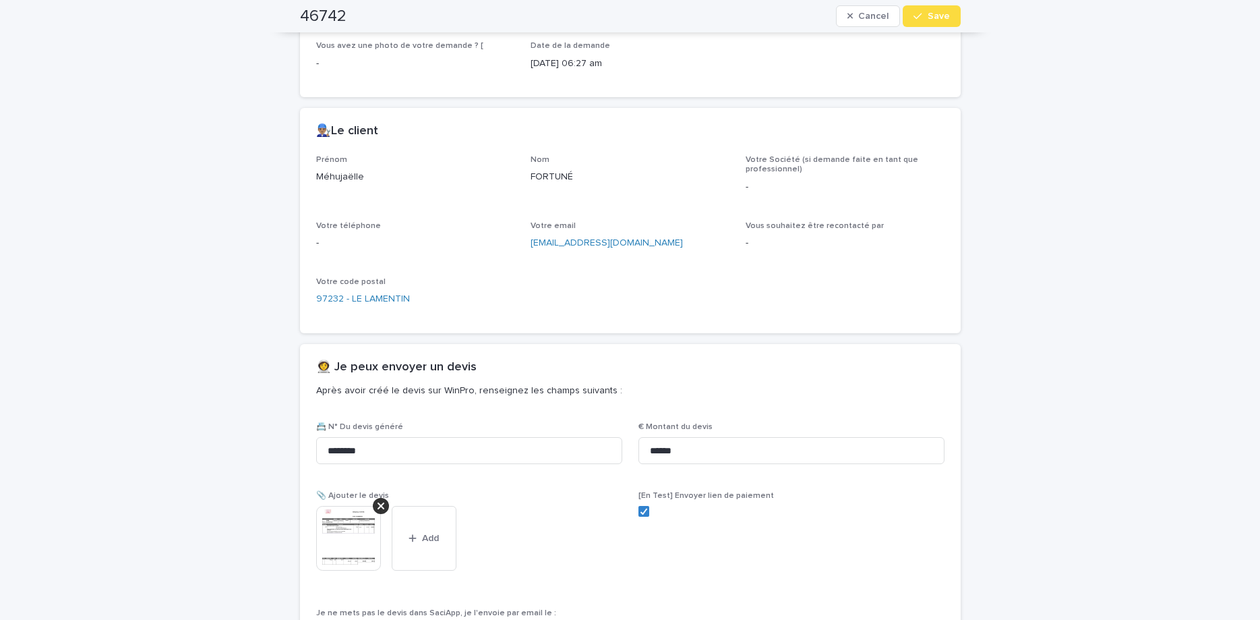
click at [931, 19] on span "Save" at bounding box center [939, 15] width 22 height 9
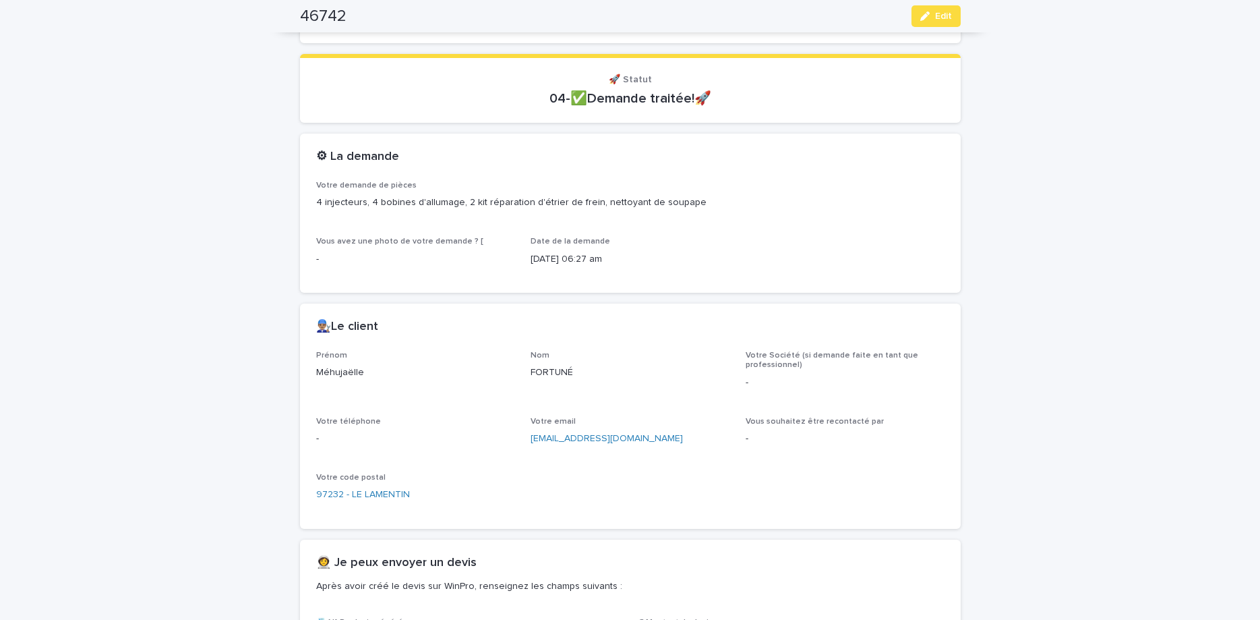
scroll to position [0, 0]
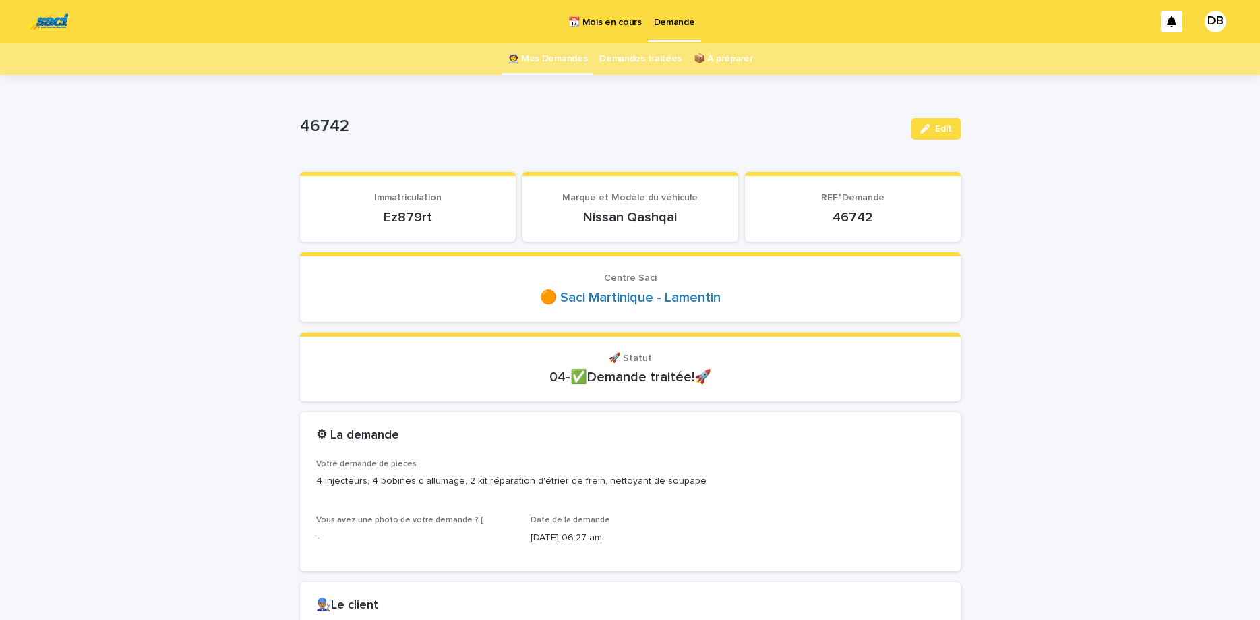
click at [564, 64] on link "👩‍🚀 Mes Demandes" at bounding box center [548, 59] width 80 height 32
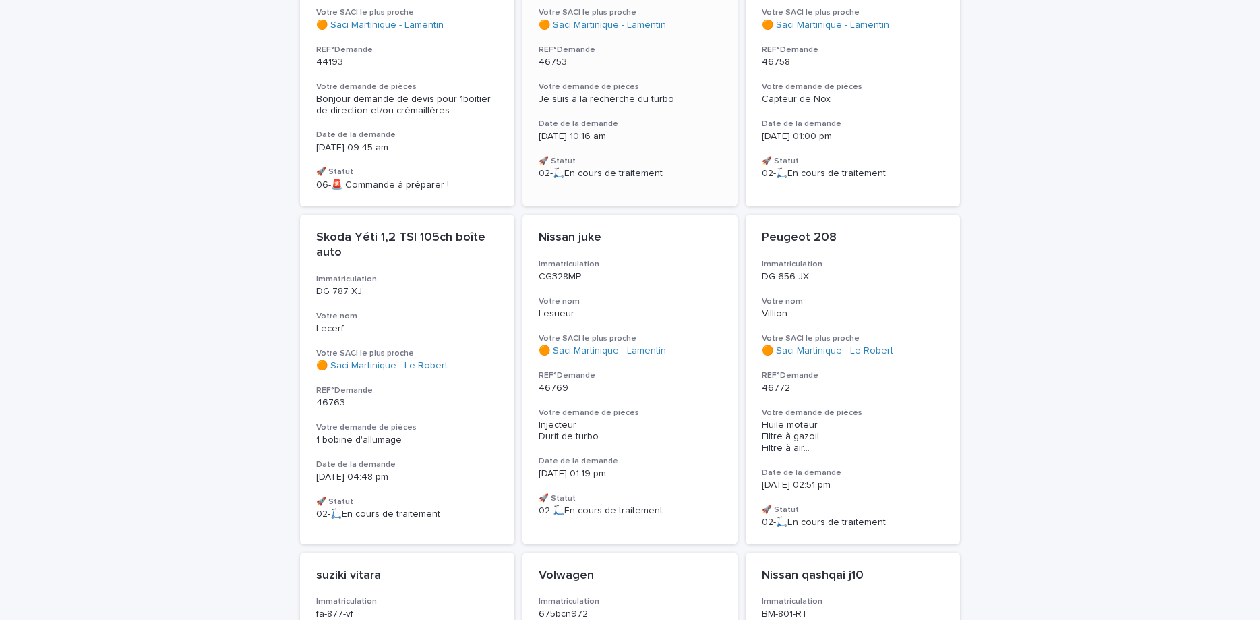
scroll to position [340, 0]
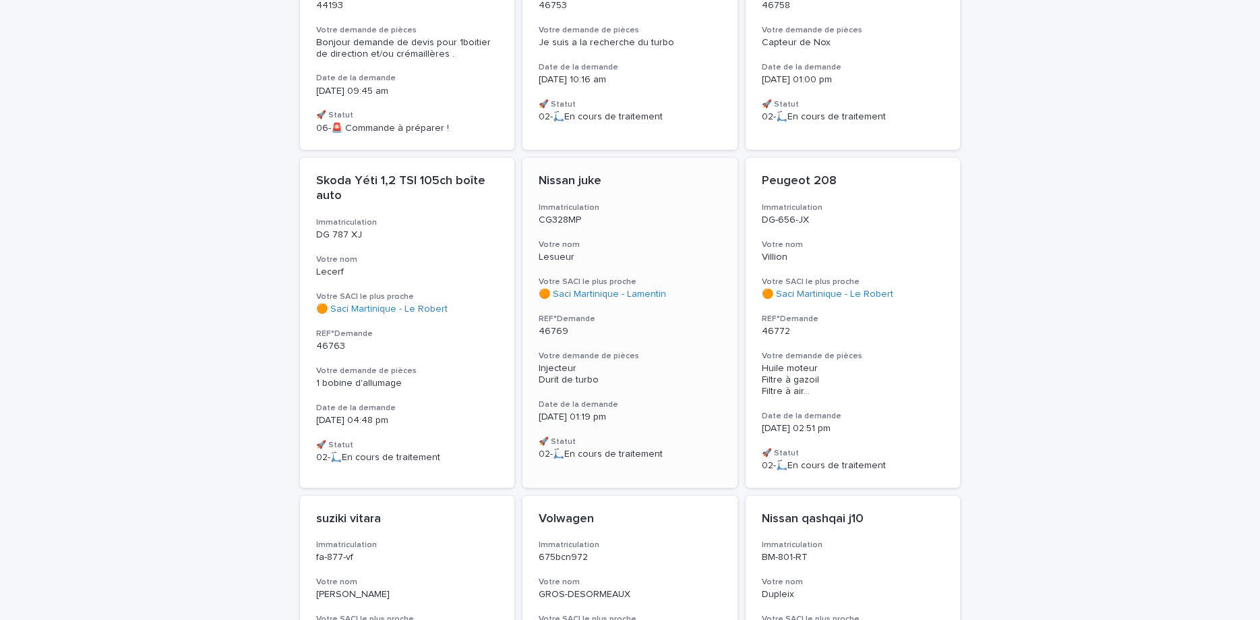
click at [682, 219] on p "CG328MP" at bounding box center [630, 219] width 183 height 11
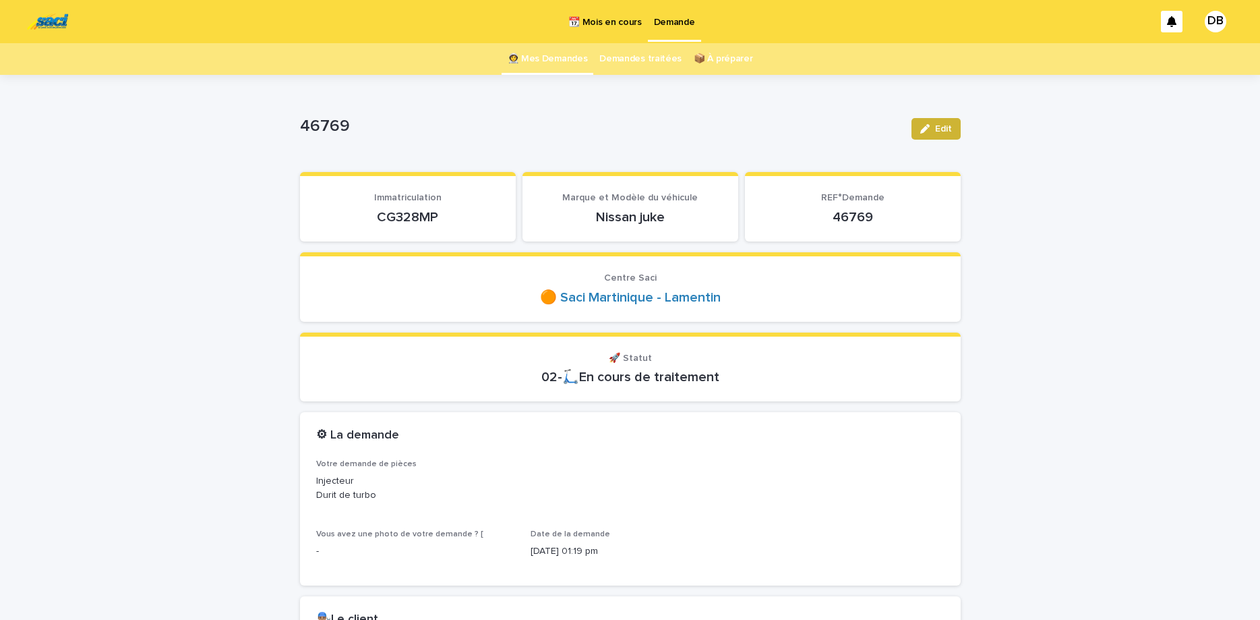
click at [954, 136] on button "Edit" at bounding box center [936, 129] width 49 height 22
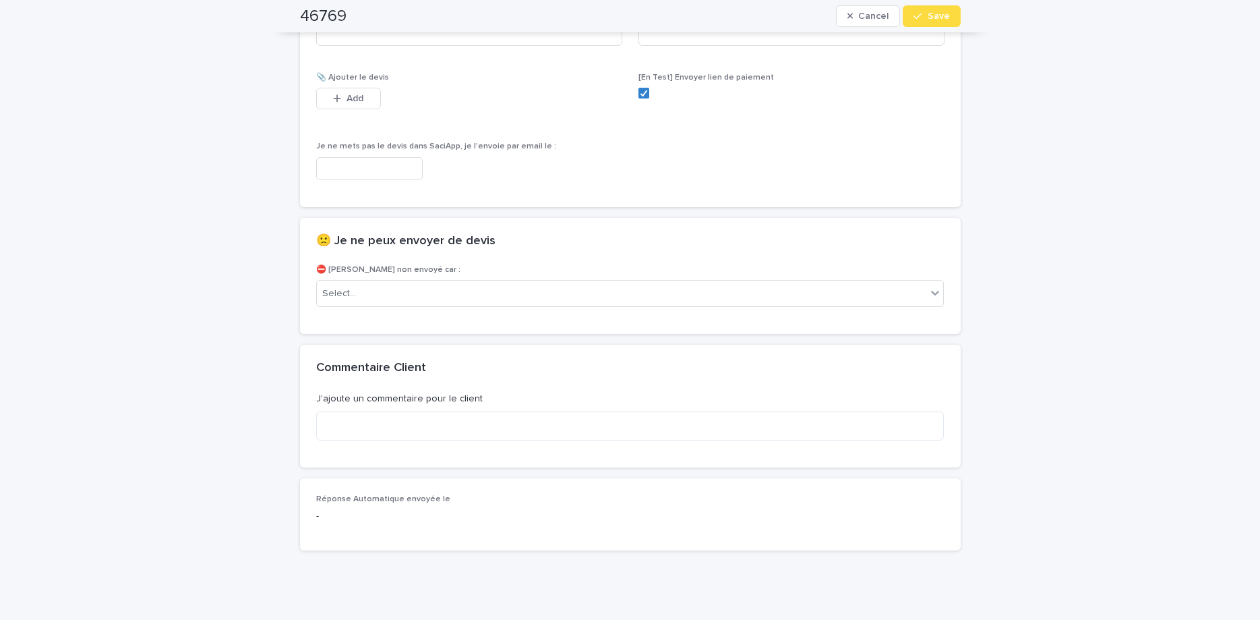
scroll to position [915, 0]
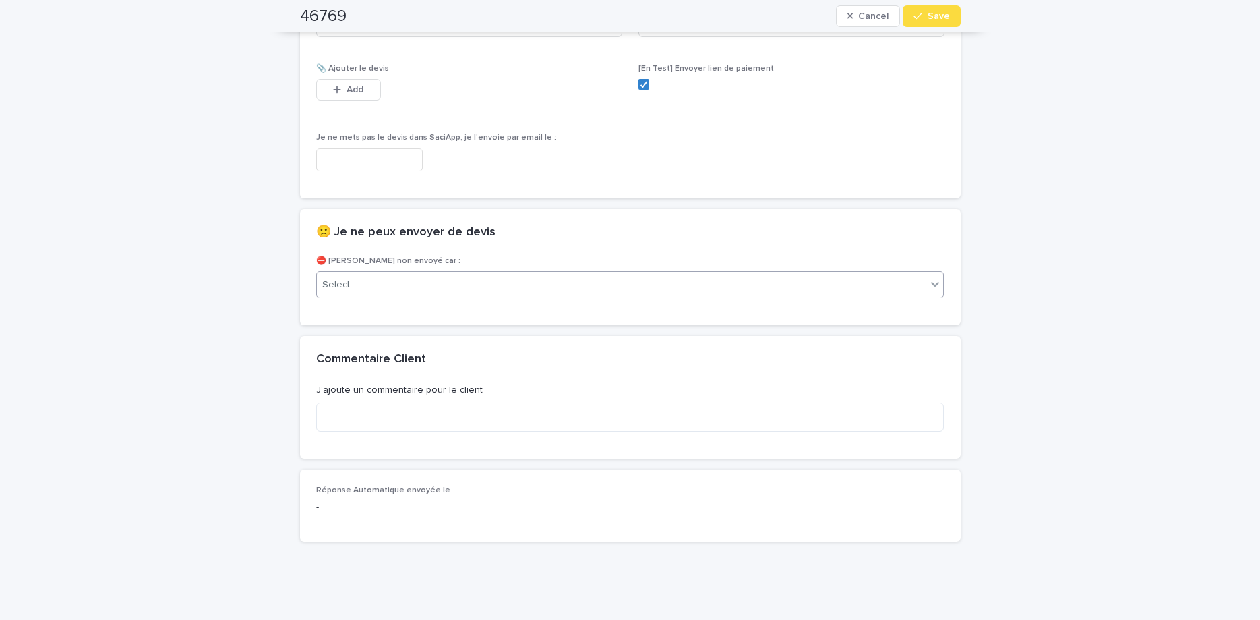
click at [569, 276] on div "Select..." at bounding box center [622, 285] width 610 height 22
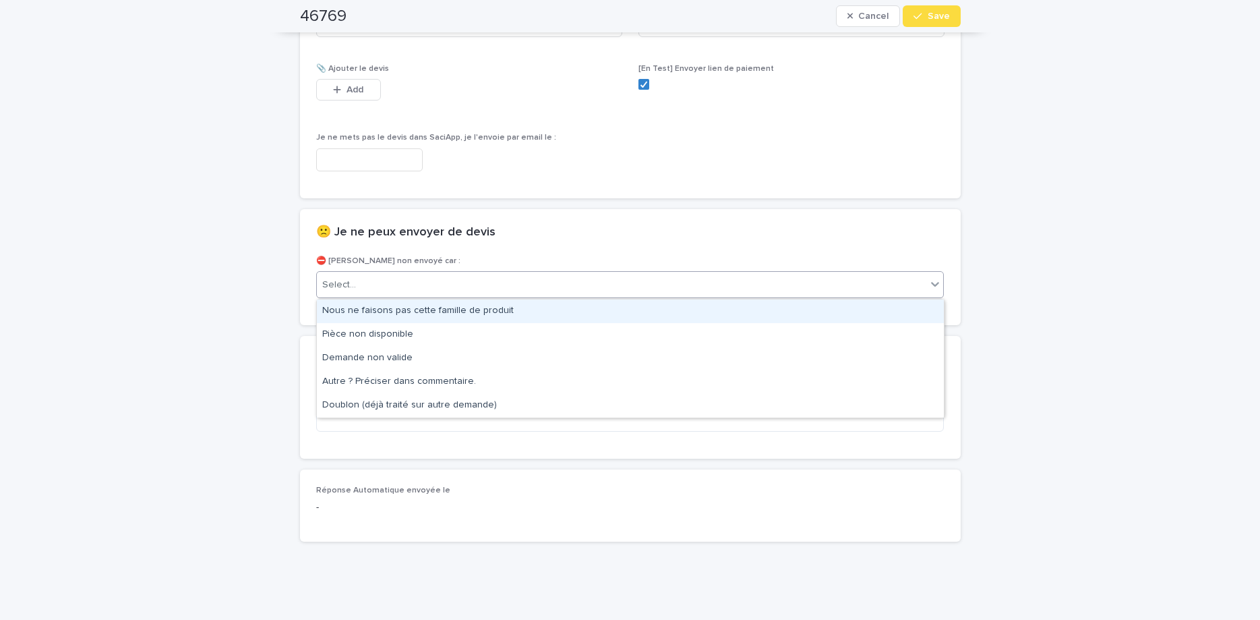
click at [581, 316] on div "Nous ne faisons pas cette famille de produit" at bounding box center [630, 311] width 627 height 24
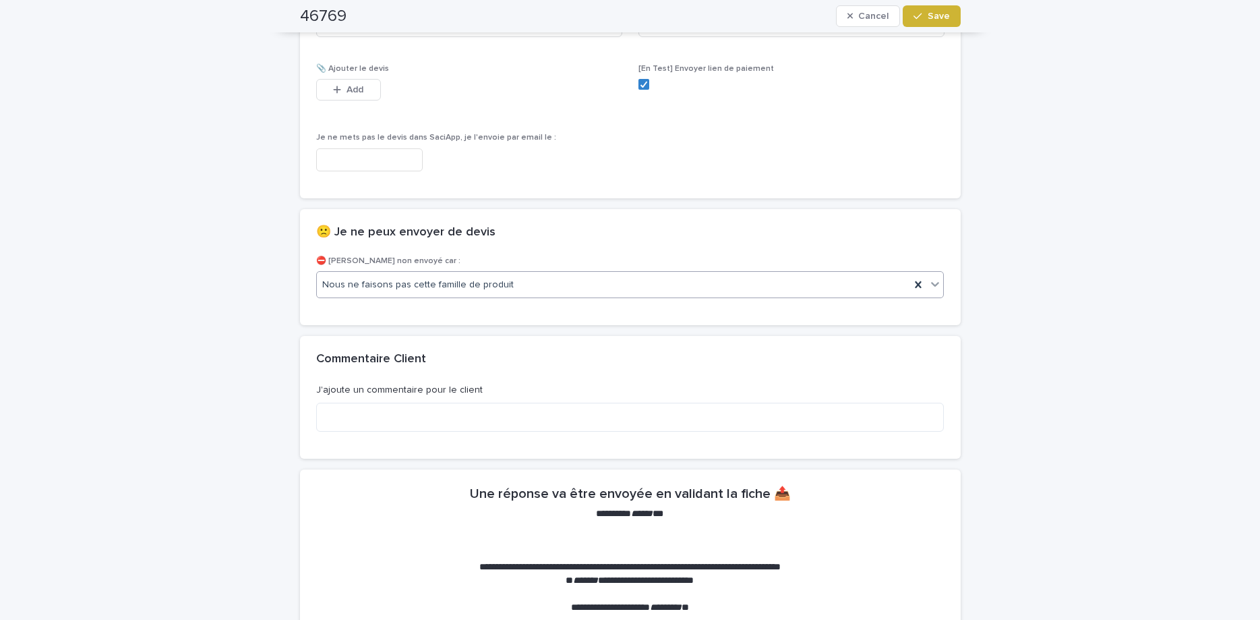
click at [947, 26] on button "Save" at bounding box center [931, 16] width 57 height 22
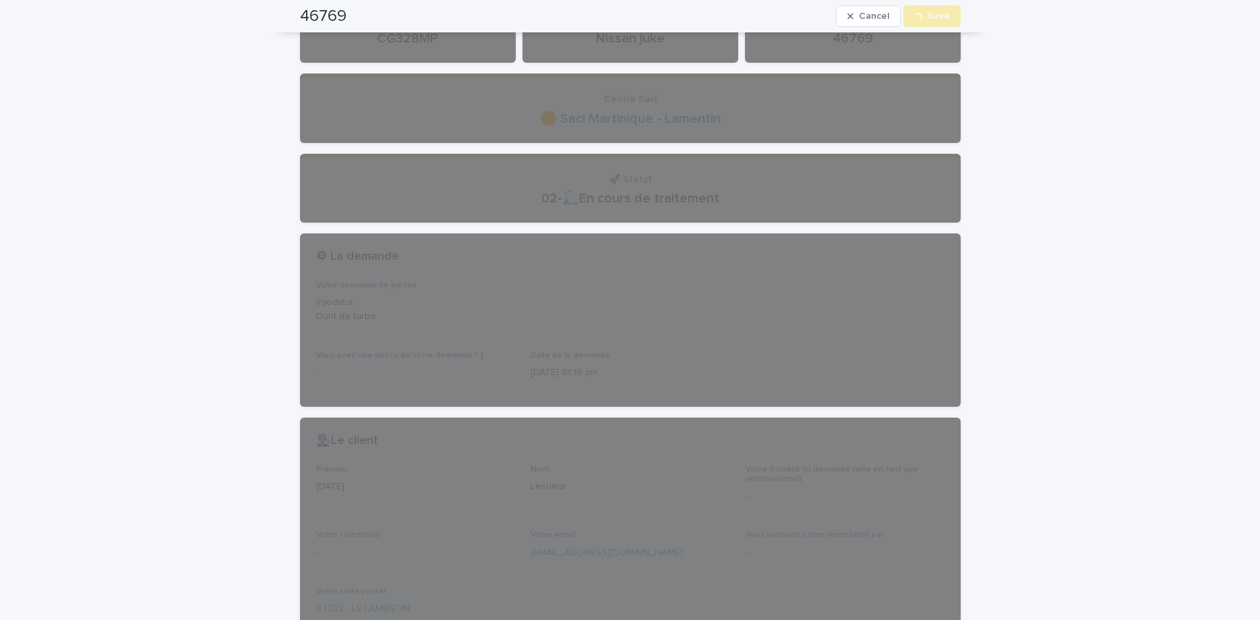
scroll to position [0, 0]
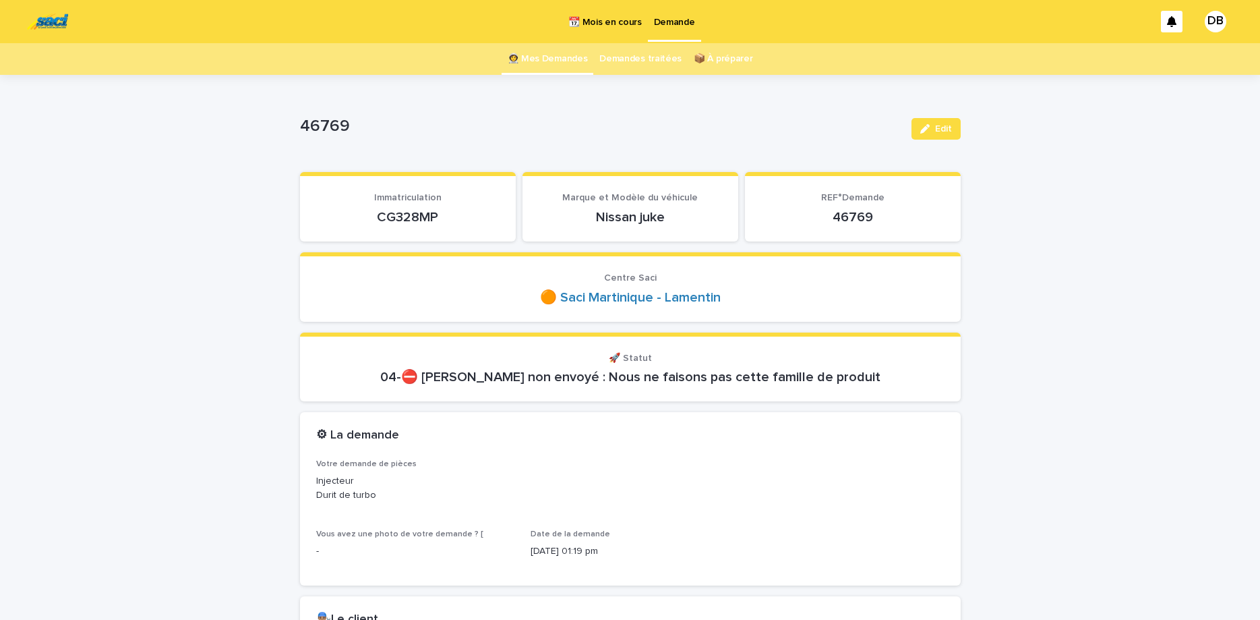
click at [532, 61] on link "👩‍🚀 Mes Demandes" at bounding box center [548, 59] width 80 height 32
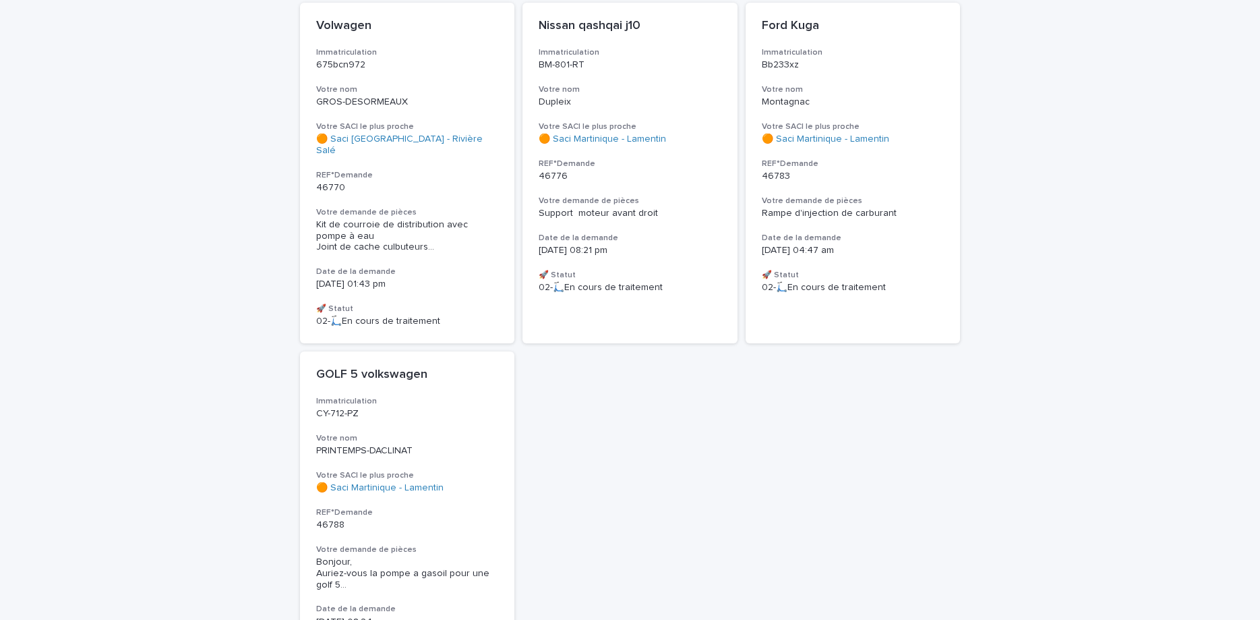
scroll to position [798, 0]
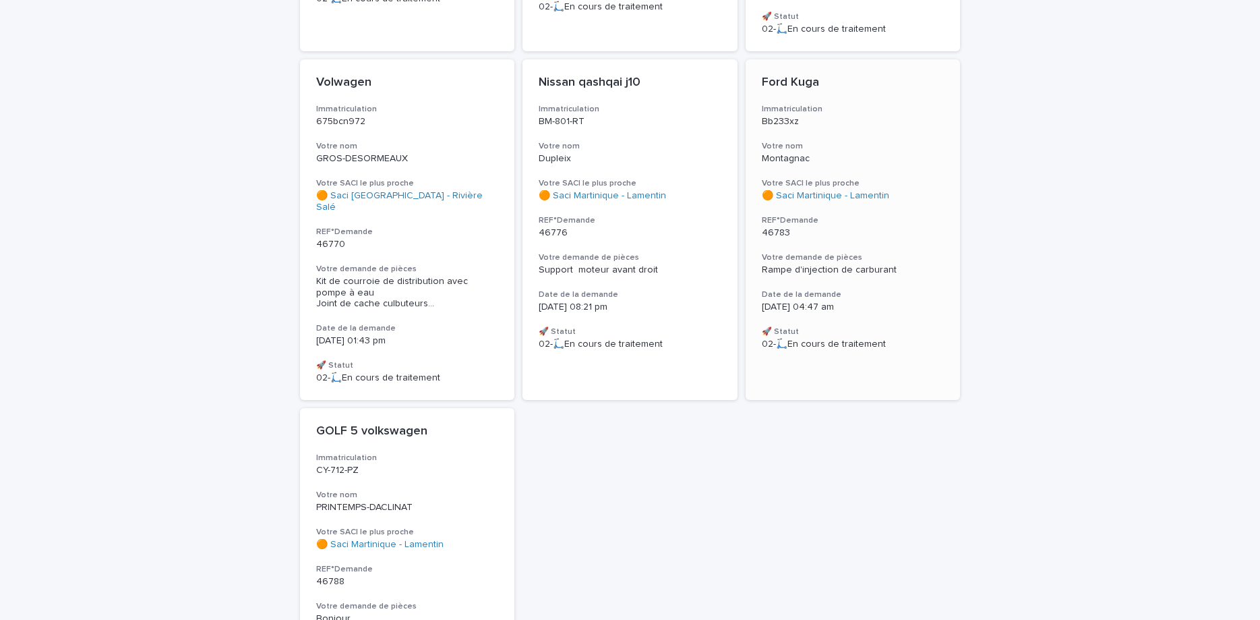
click at [808, 178] on h3 "Votre SACI le plus proche" at bounding box center [853, 183] width 183 height 11
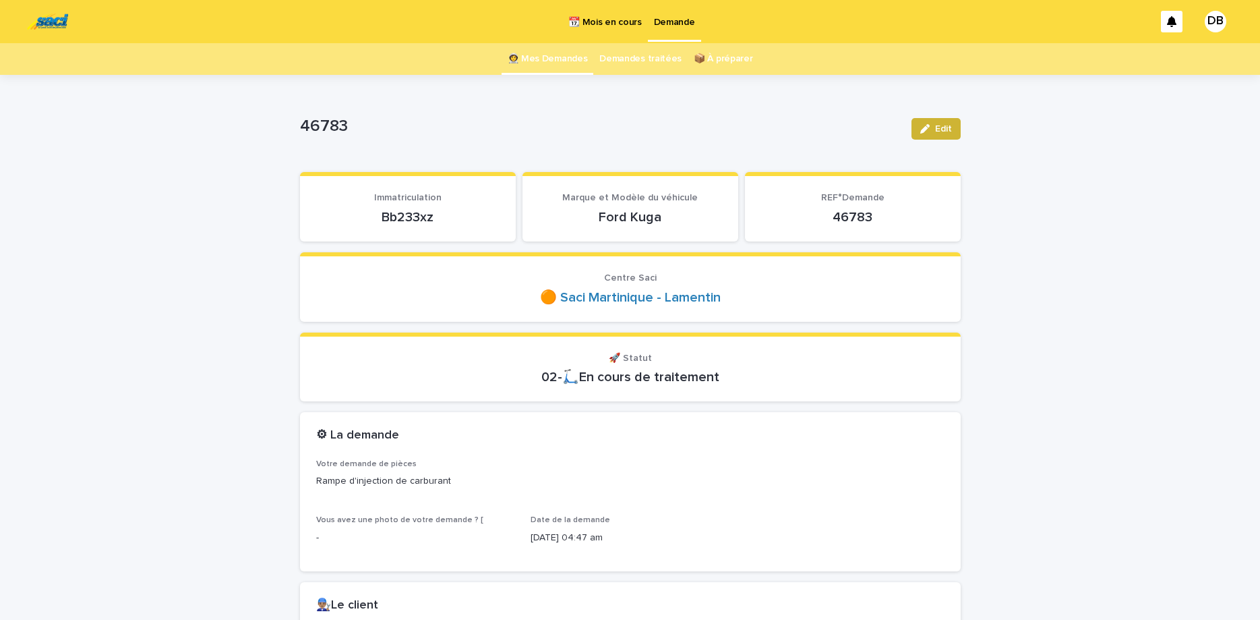
click at [932, 138] on button "Edit" at bounding box center [936, 129] width 49 height 22
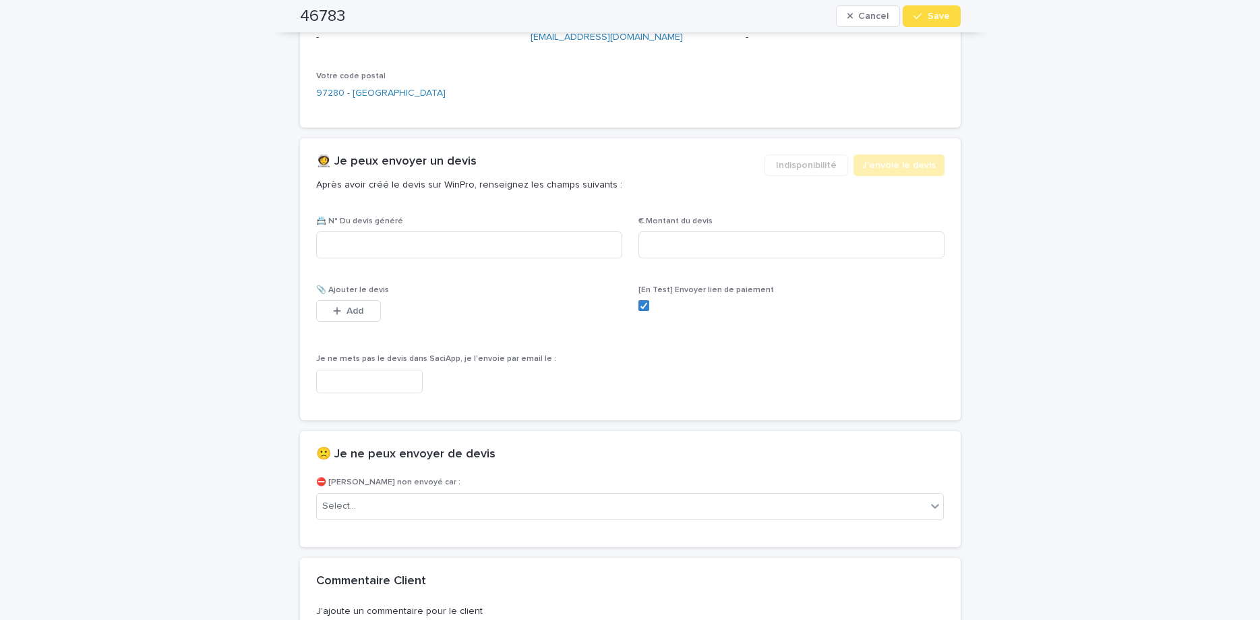
scroll to position [902, 0]
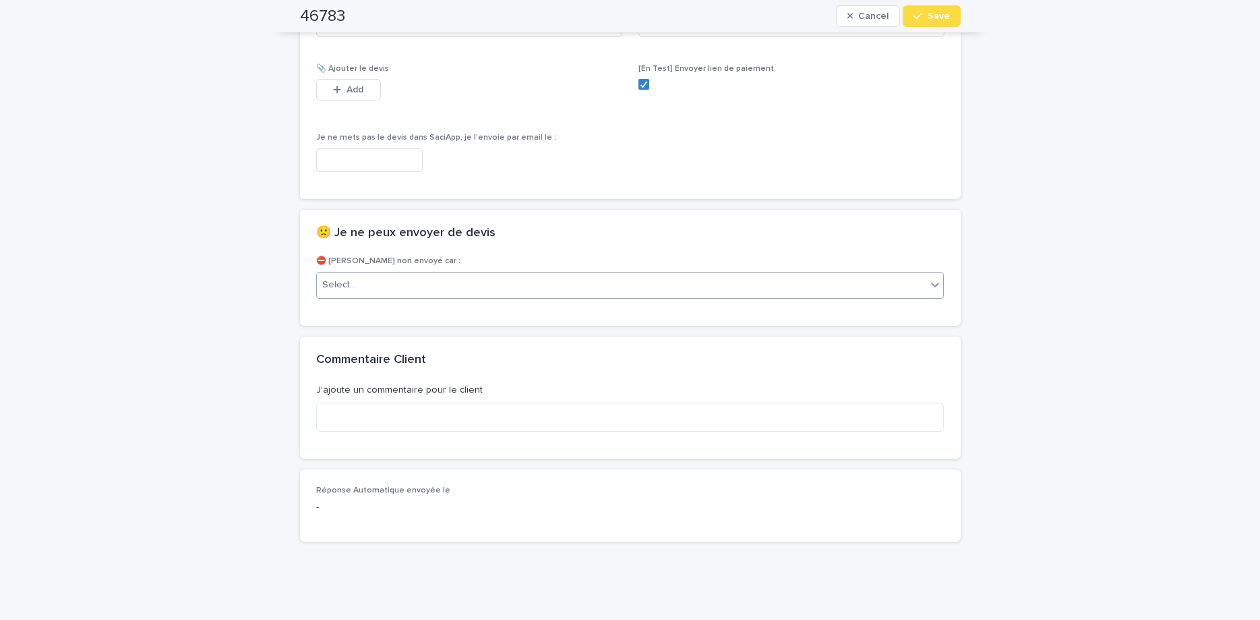
click at [643, 295] on div "Select..." at bounding box center [622, 285] width 610 height 22
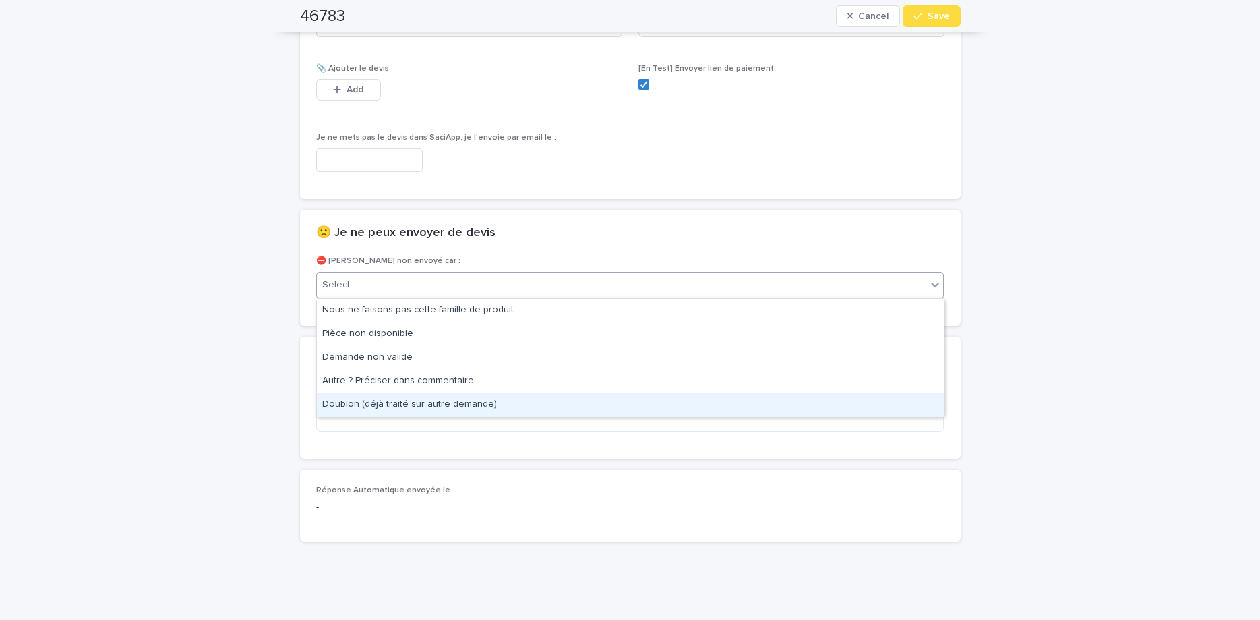
click at [636, 399] on div "Doublon (déjà traité sur autre demande)" at bounding box center [630, 405] width 627 height 24
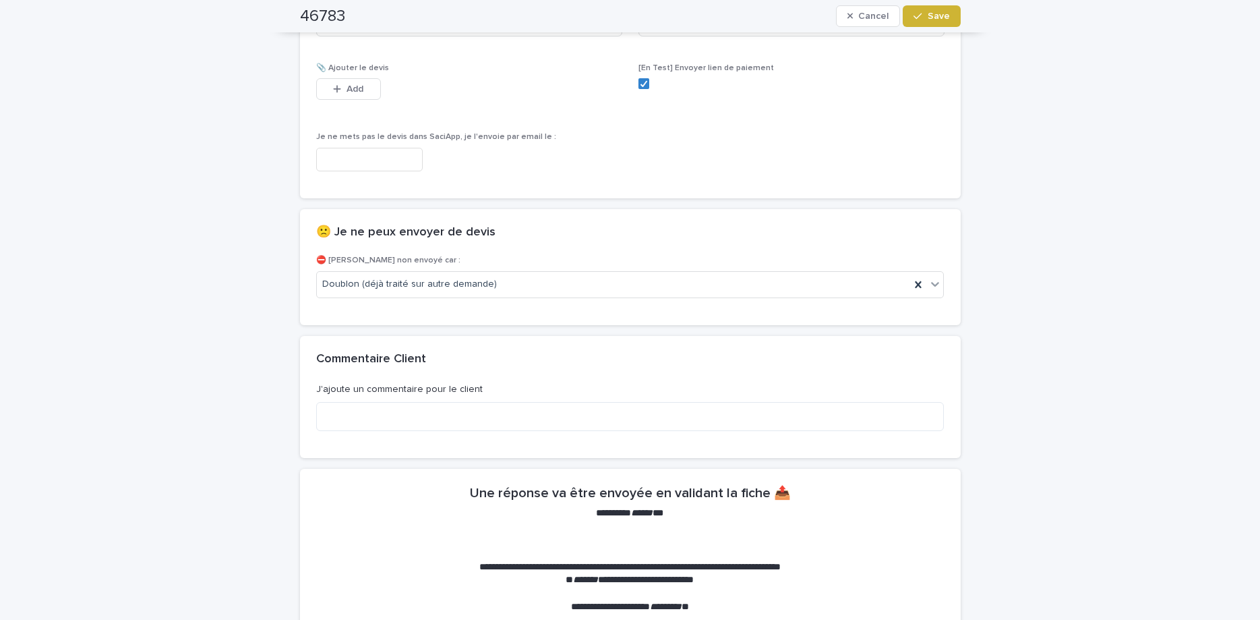
click at [949, 16] on span "Save" at bounding box center [939, 15] width 22 height 9
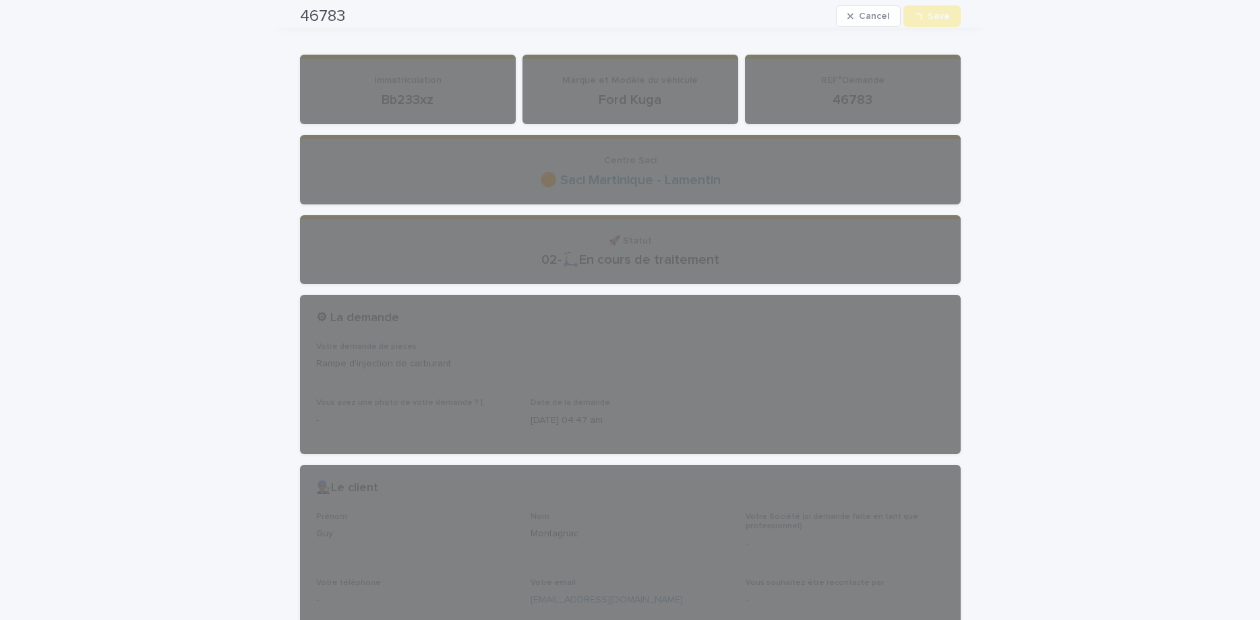
scroll to position [0, 0]
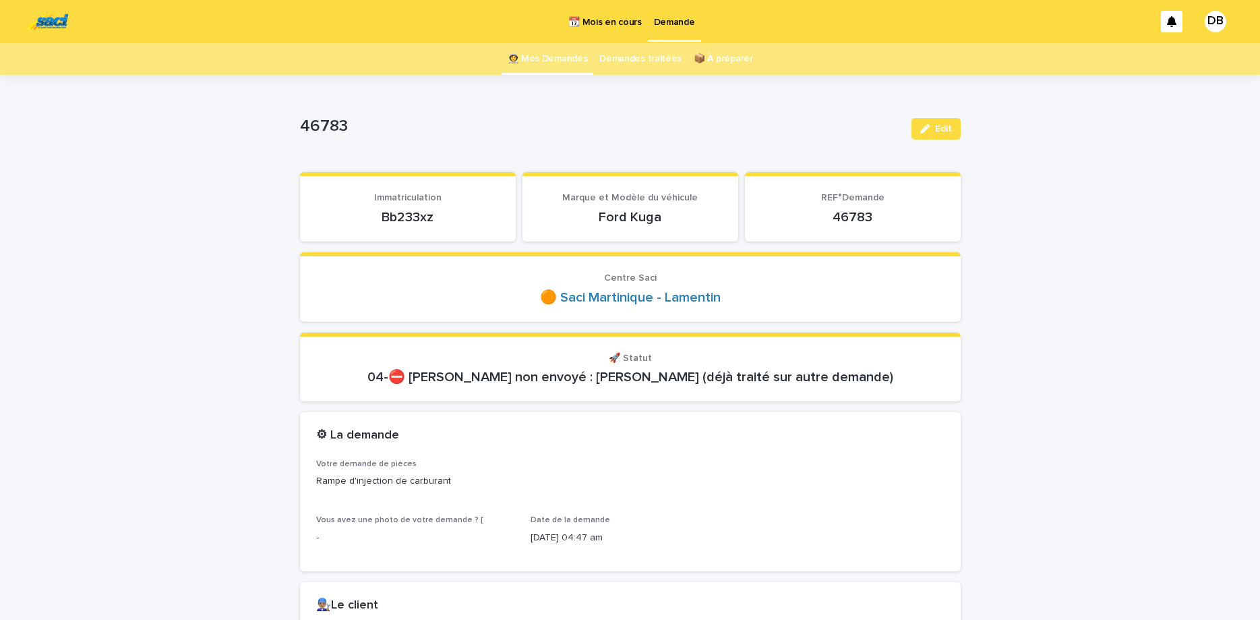
click at [537, 67] on link "👩‍🚀 Mes Demandes" at bounding box center [548, 59] width 80 height 32
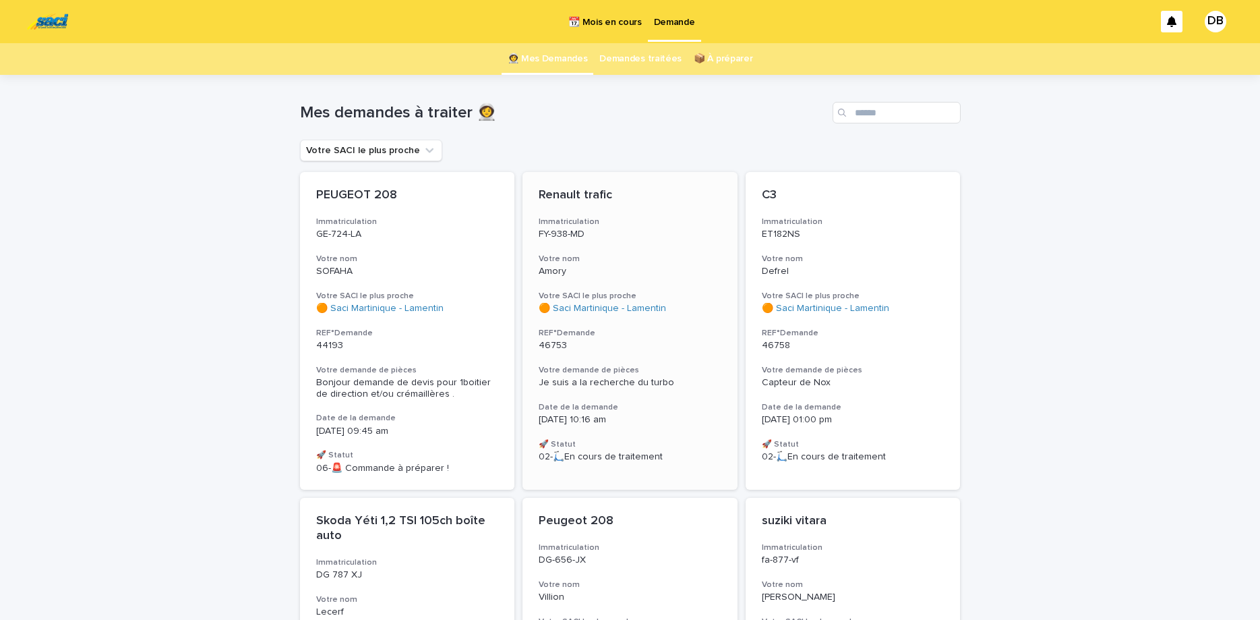
click at [716, 223] on h3 "Immatriculation" at bounding box center [630, 221] width 183 height 11
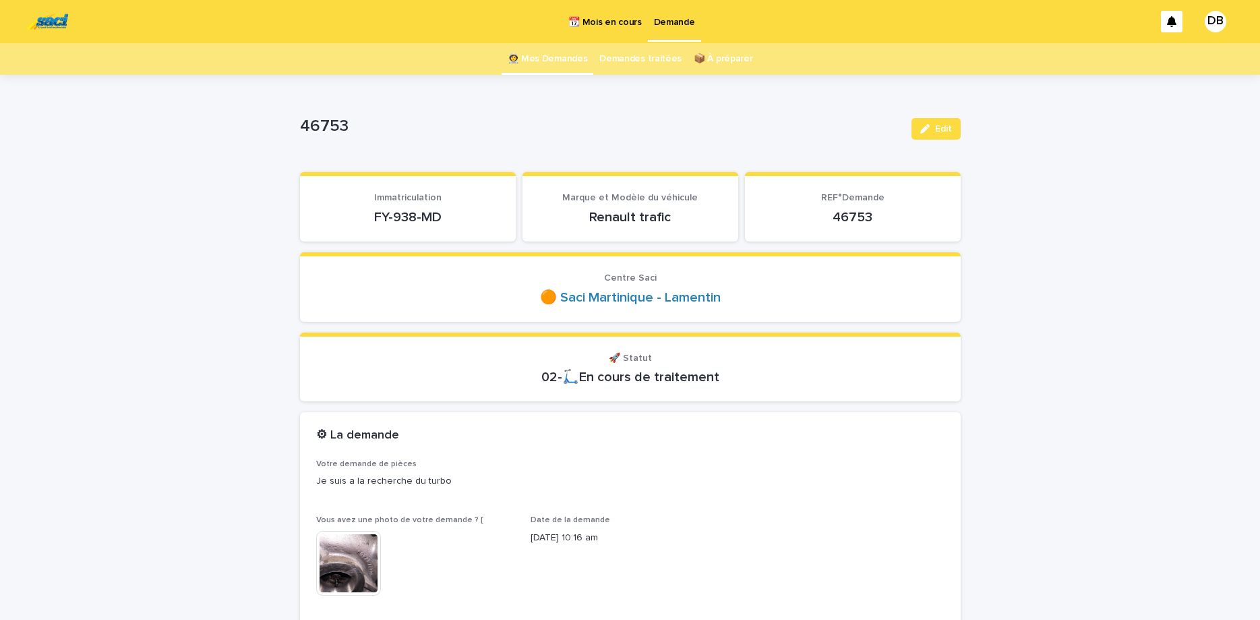
click at [398, 218] on p "FY-938-MD" at bounding box center [407, 217] width 183 height 16
click at [941, 126] on span "Edit" at bounding box center [943, 128] width 17 height 9
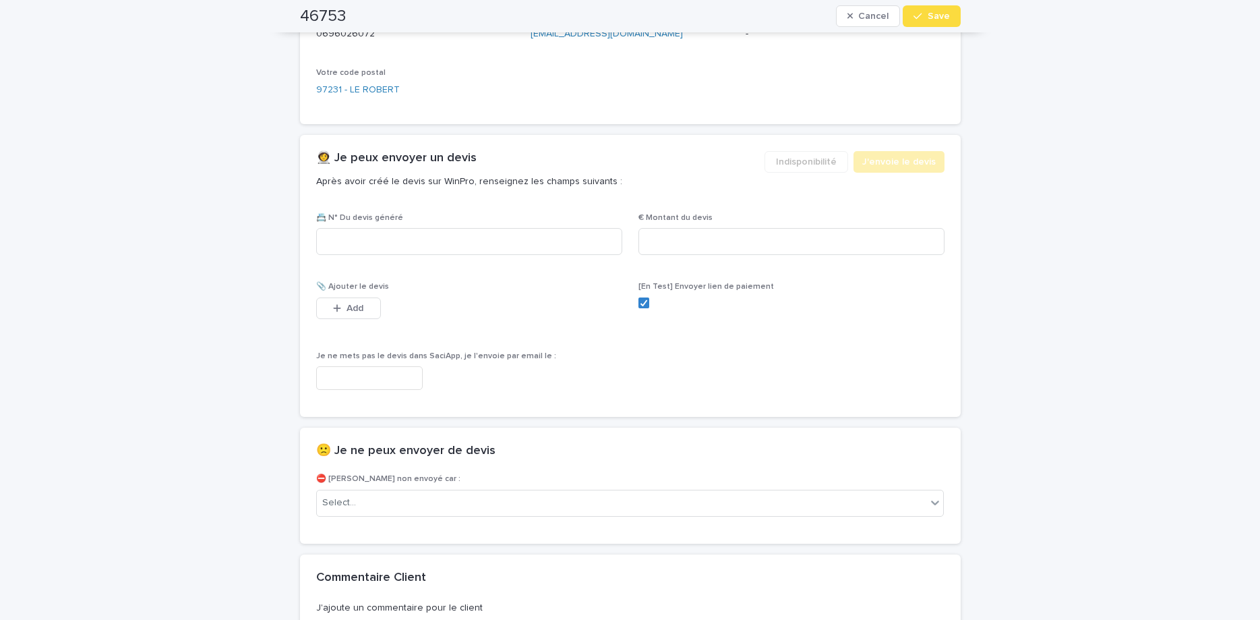
scroll to position [955, 0]
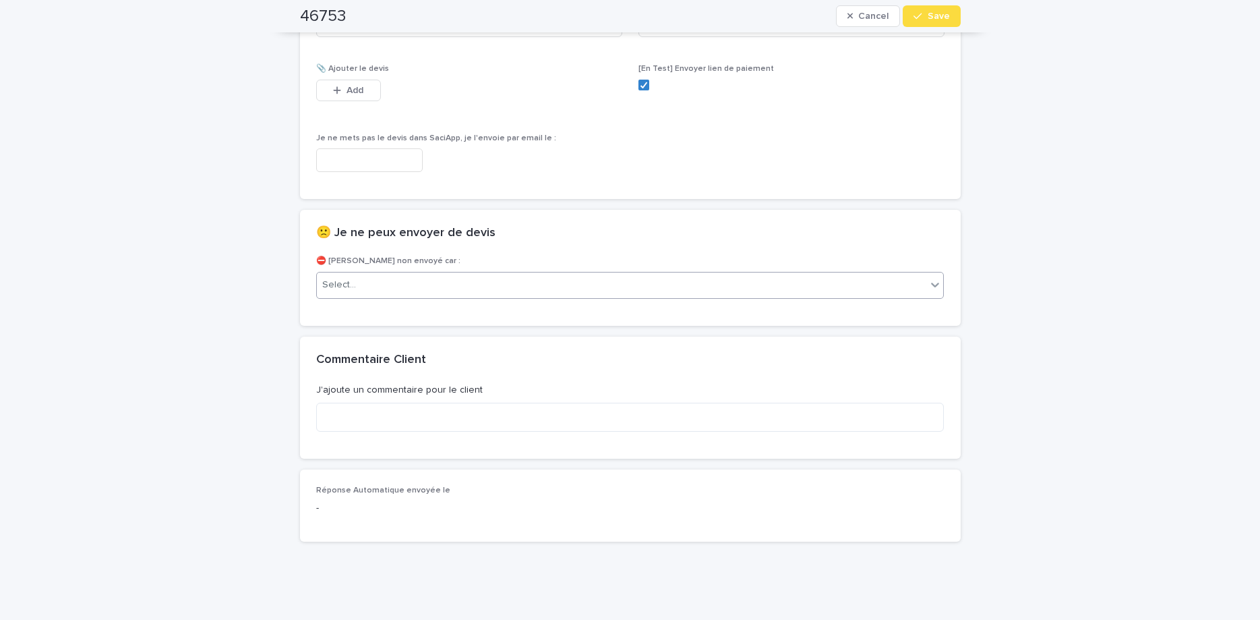
click at [730, 285] on div "Select..." at bounding box center [622, 285] width 610 height 22
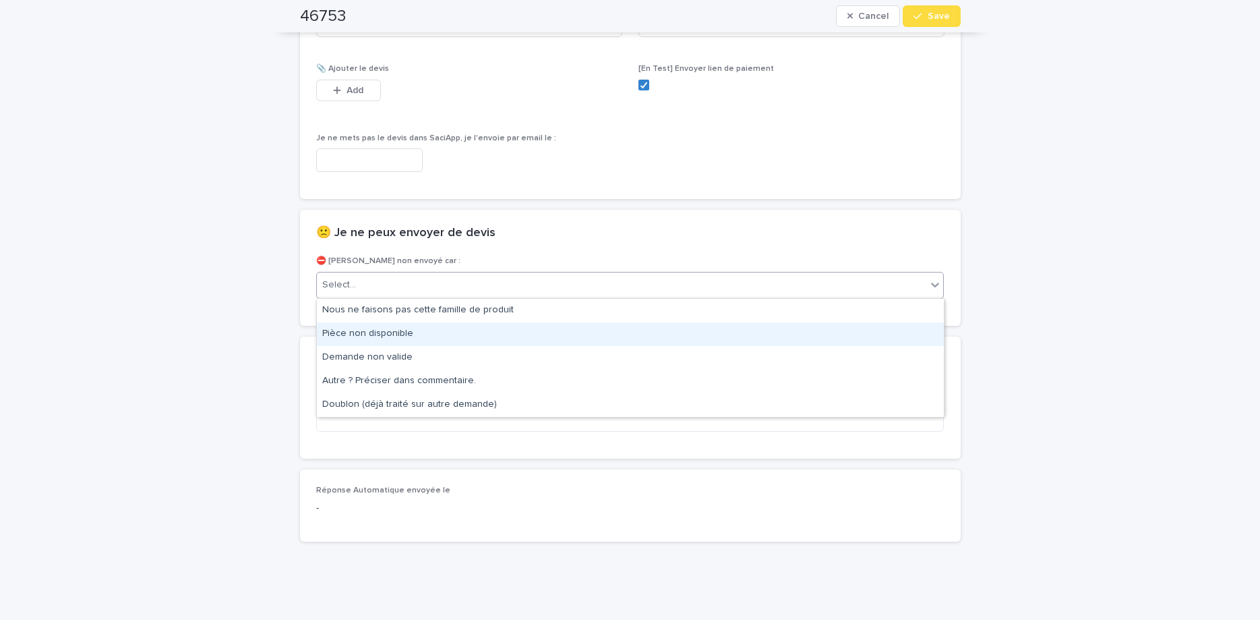
drag, startPoint x: 728, startPoint y: 327, endPoint x: 732, endPoint y: 333, distance: 7.3
click at [732, 333] on div "Pièce non disponible" at bounding box center [630, 334] width 627 height 24
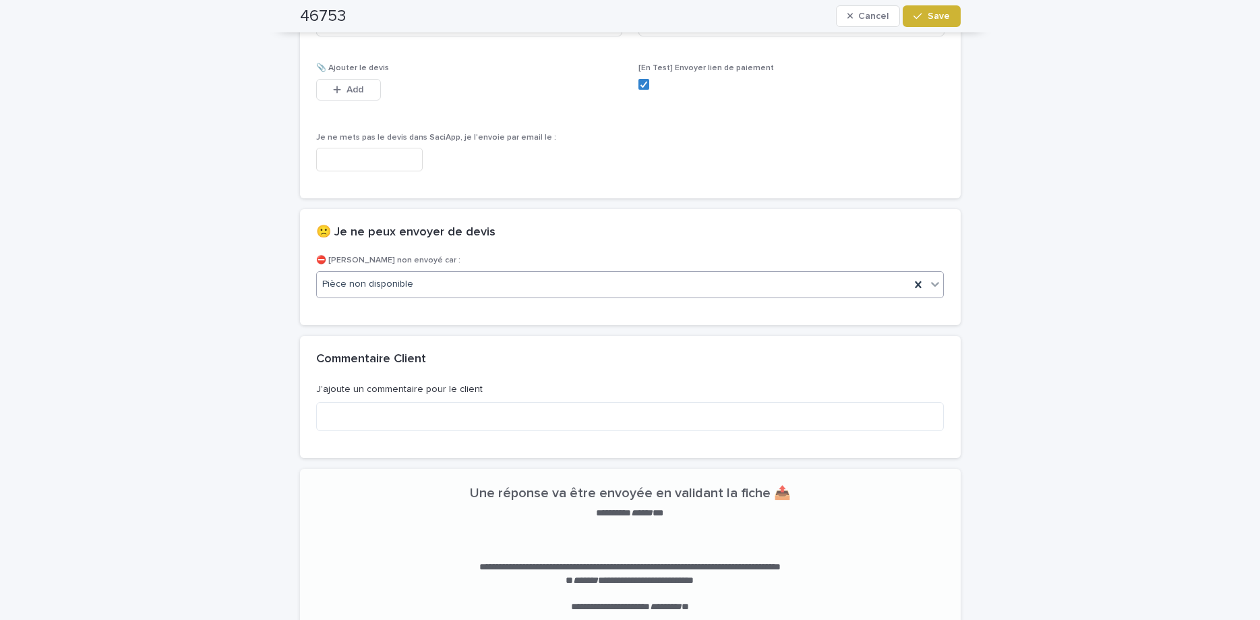
click at [929, 9] on button "Save" at bounding box center [931, 16] width 57 height 22
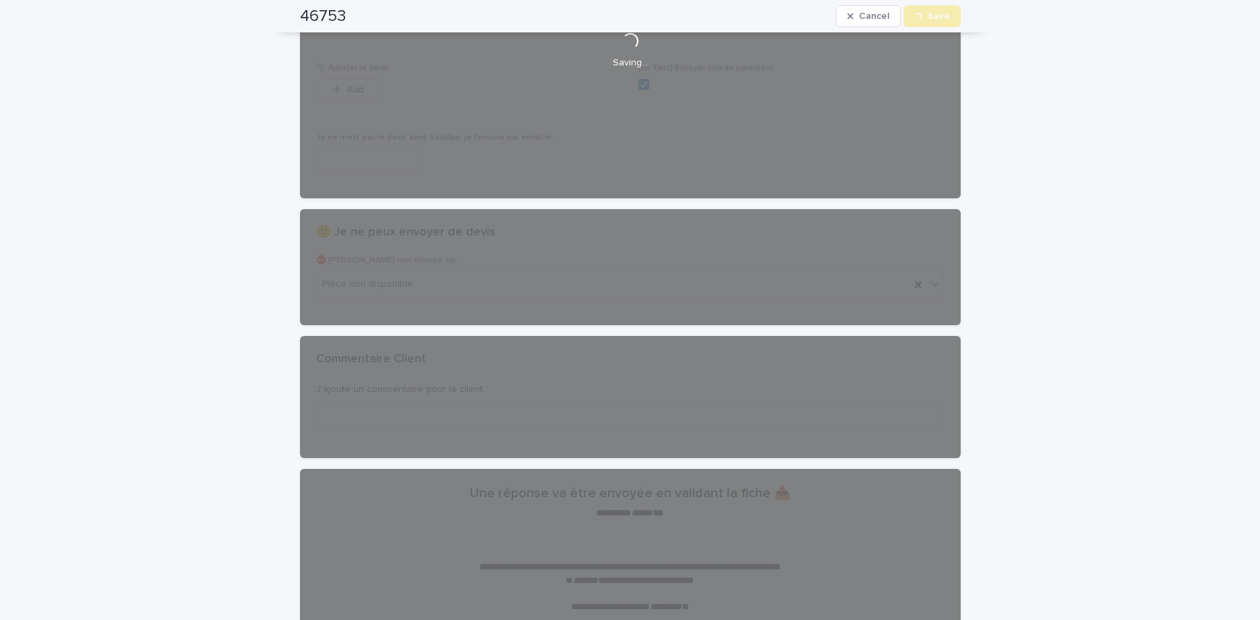
scroll to position [0, 0]
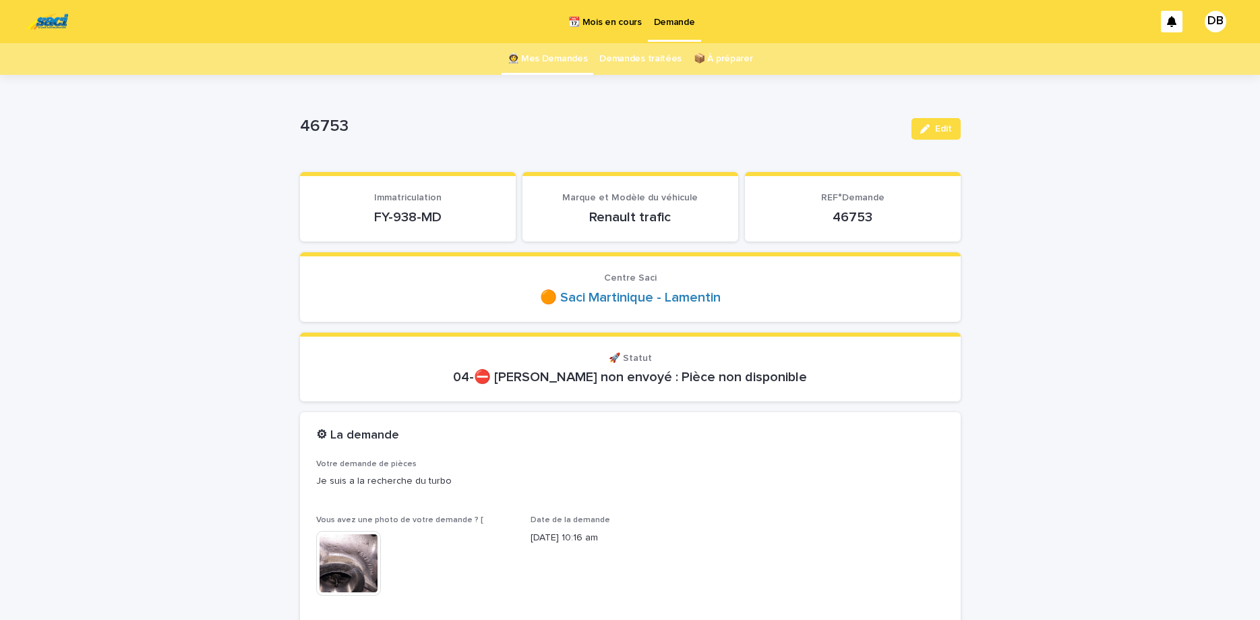
click at [537, 55] on link "👩‍🚀 Mes Demandes" at bounding box center [548, 59] width 80 height 32
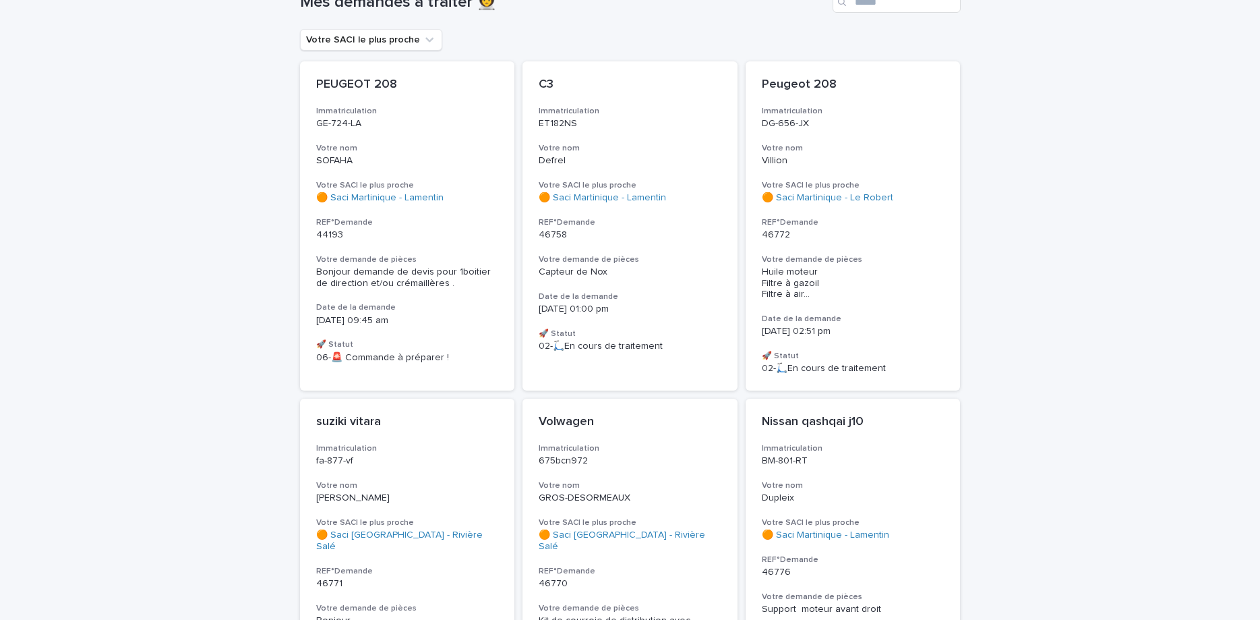
scroll to position [113, 0]
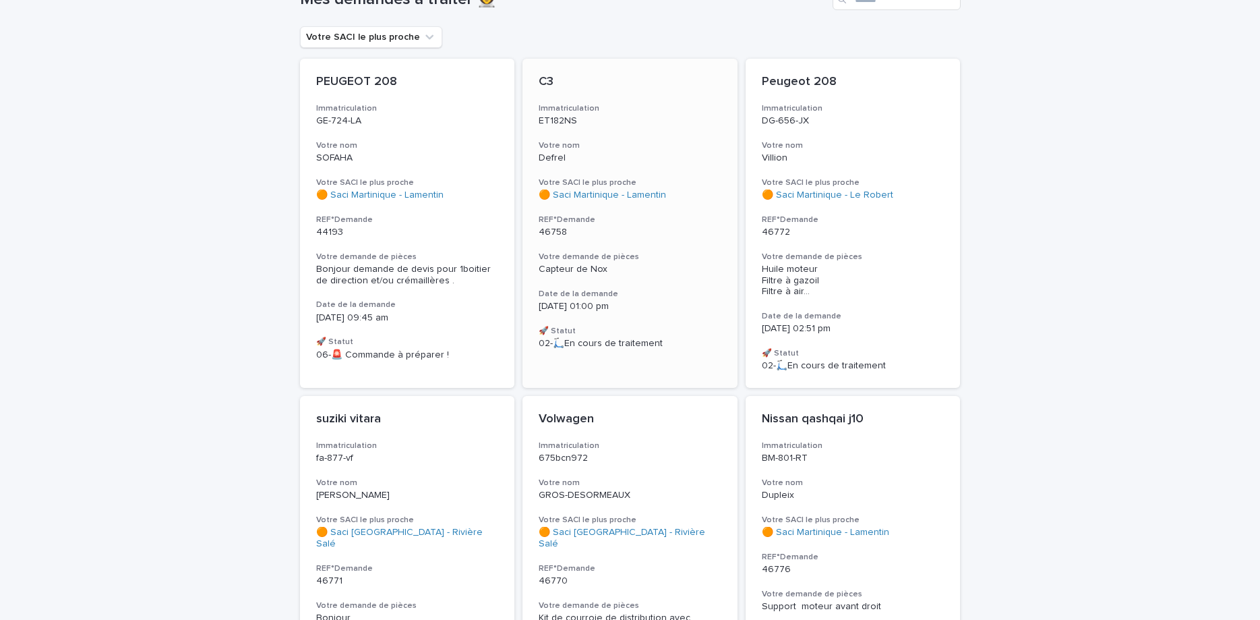
click at [604, 123] on p "ET182NS" at bounding box center [630, 120] width 183 height 11
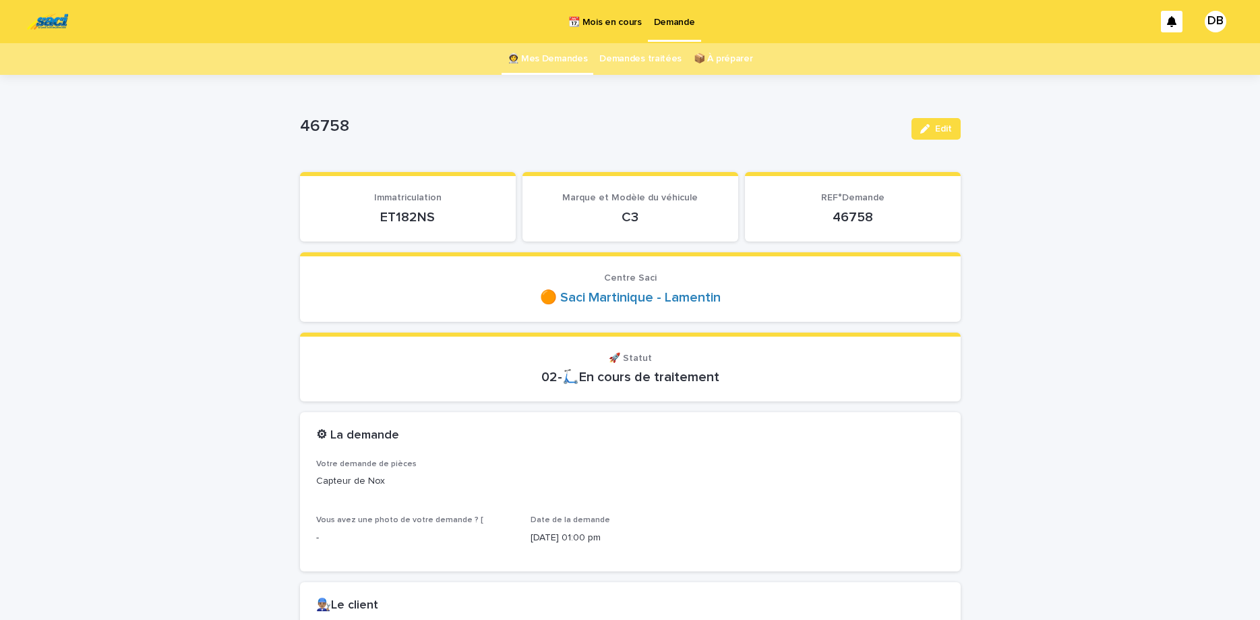
click at [414, 218] on p "ET182NS" at bounding box center [407, 217] width 183 height 16
copy p "ET182NS"
